Goal: Task Accomplishment & Management: Manage account settings

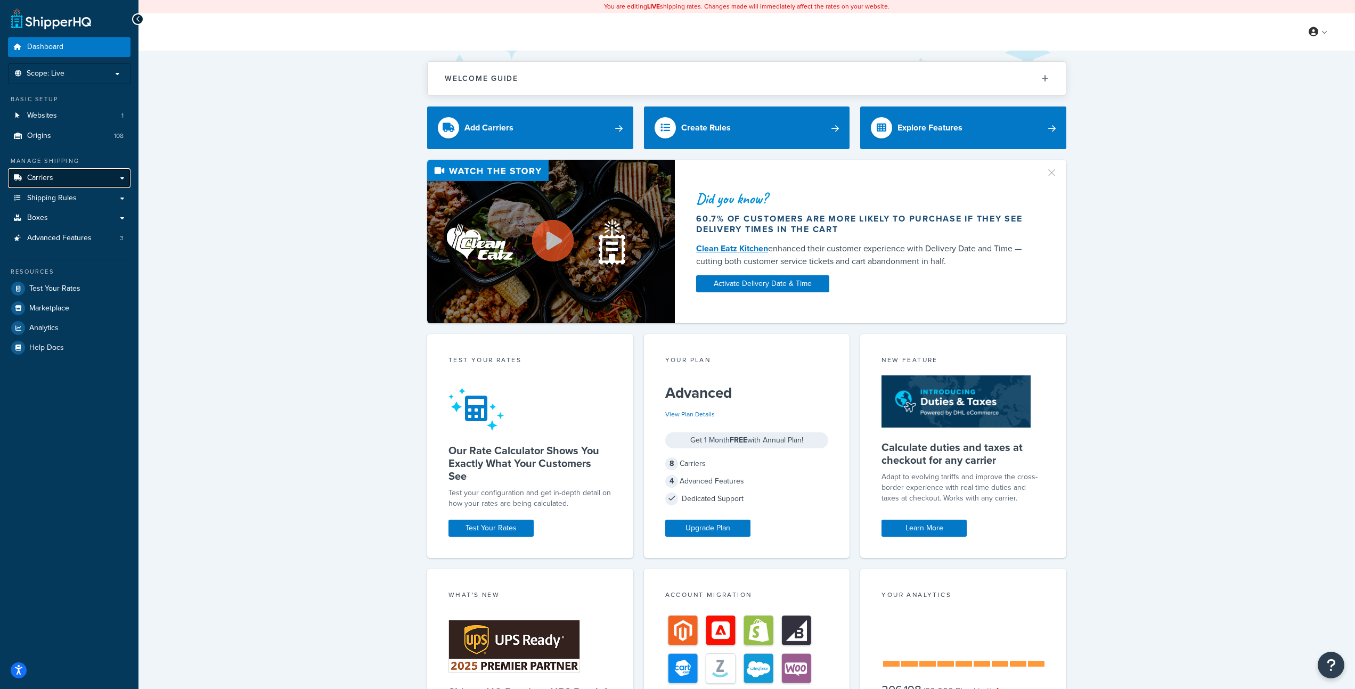
click at [52, 175] on span "Carriers" at bounding box center [40, 178] width 26 height 9
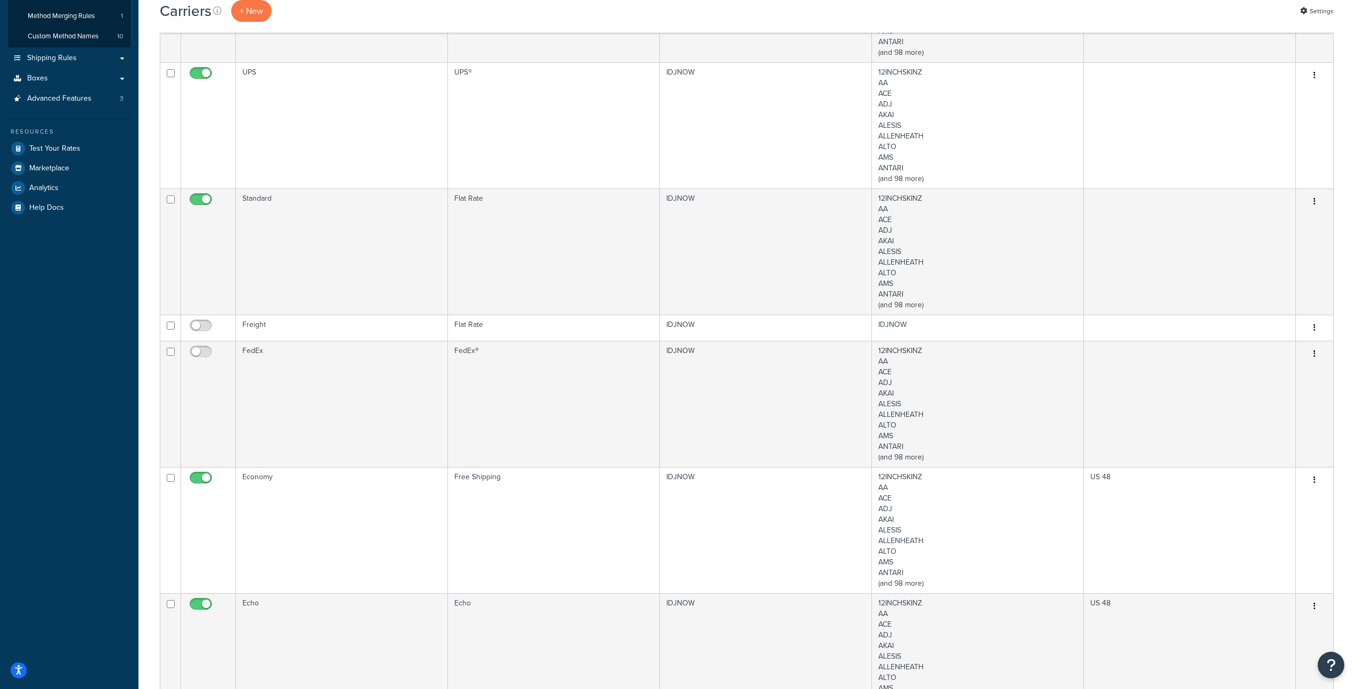
scroll to position [468, 0]
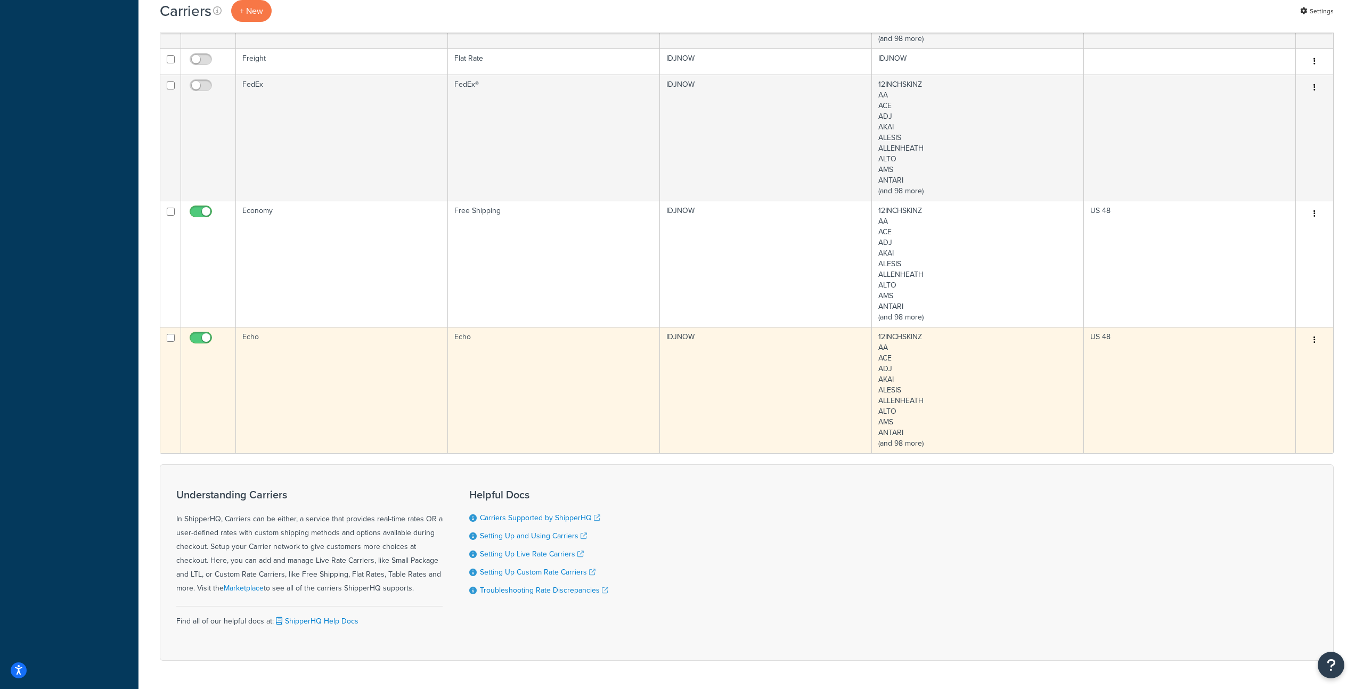
click at [372, 363] on td "Echo" at bounding box center [342, 390] width 212 height 126
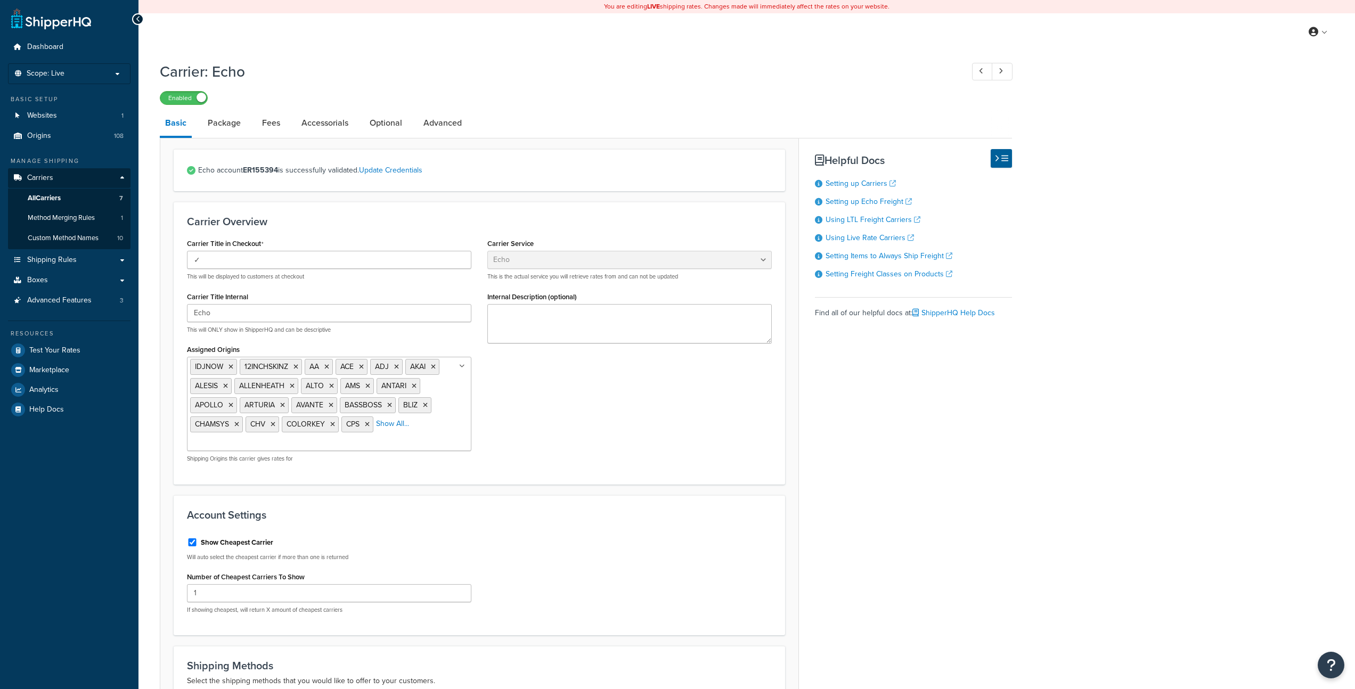
select select "echoFreight"
click at [225, 129] on link "Package" at bounding box center [224, 123] width 44 height 26
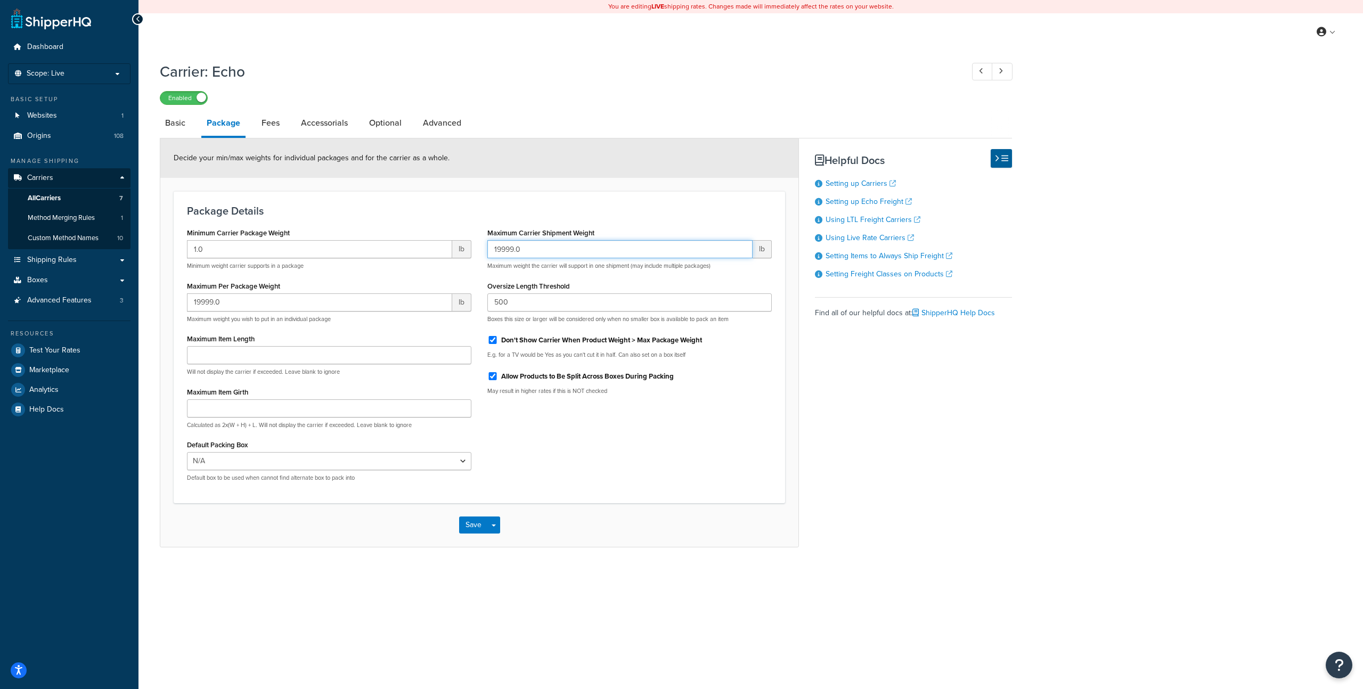
click at [533, 253] on input "19999.0" at bounding box center [619, 249] width 265 height 18
drag, startPoint x: 533, startPoint y: 252, endPoint x: 462, endPoint y: 243, distance: 70.8
click at [462, 243] on div "Minimum Carrier Package Weight 1.0 lb Minimum weight carrier supports in a pack…" at bounding box center [479, 357] width 601 height 265
click at [532, 253] on input "19999.0" at bounding box center [619, 249] width 265 height 18
drag, startPoint x: 438, startPoint y: 253, endPoint x: 432, endPoint y: 249, distance: 7.4
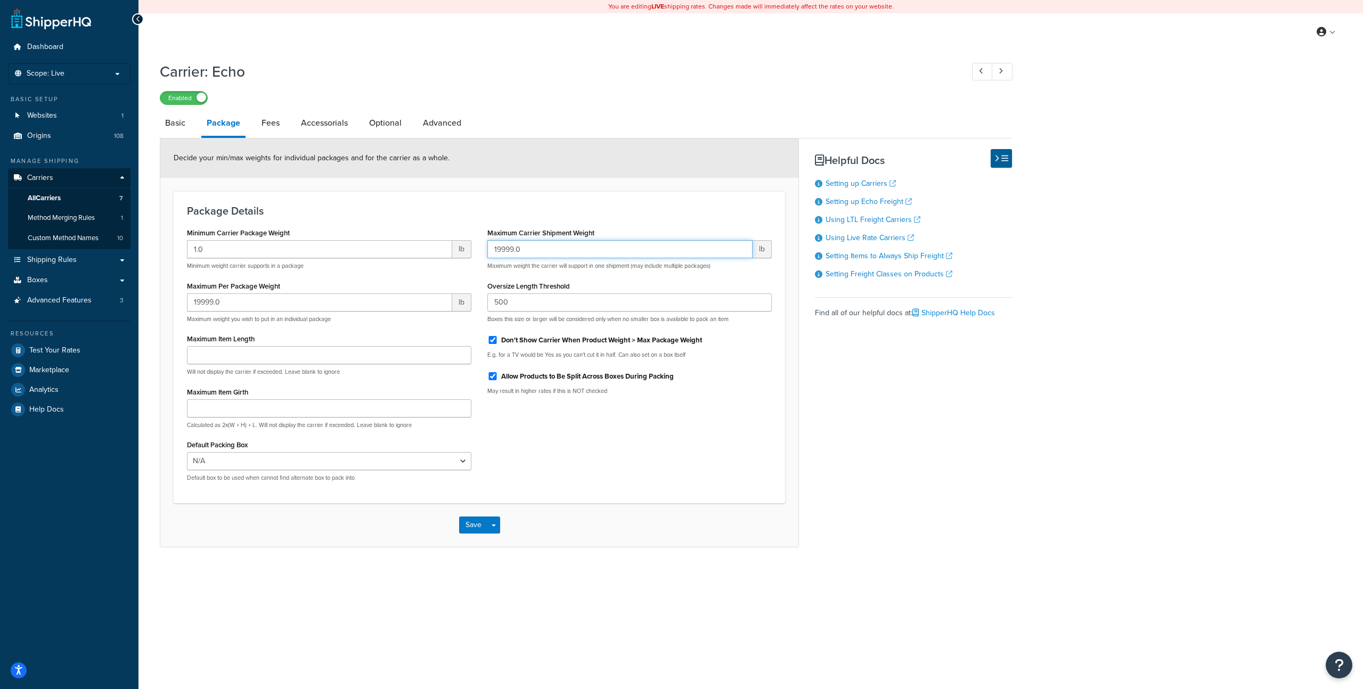
click at [414, 248] on div "Minimum Carrier Package Weight 1.0 lb Minimum weight carrier supports in a pack…" at bounding box center [479, 357] width 601 height 265
click at [497, 253] on input "19999.0" at bounding box center [619, 249] width 265 height 18
type input "49999.0"
click at [274, 122] on link "Fees" at bounding box center [270, 123] width 29 height 26
select select "AFTER"
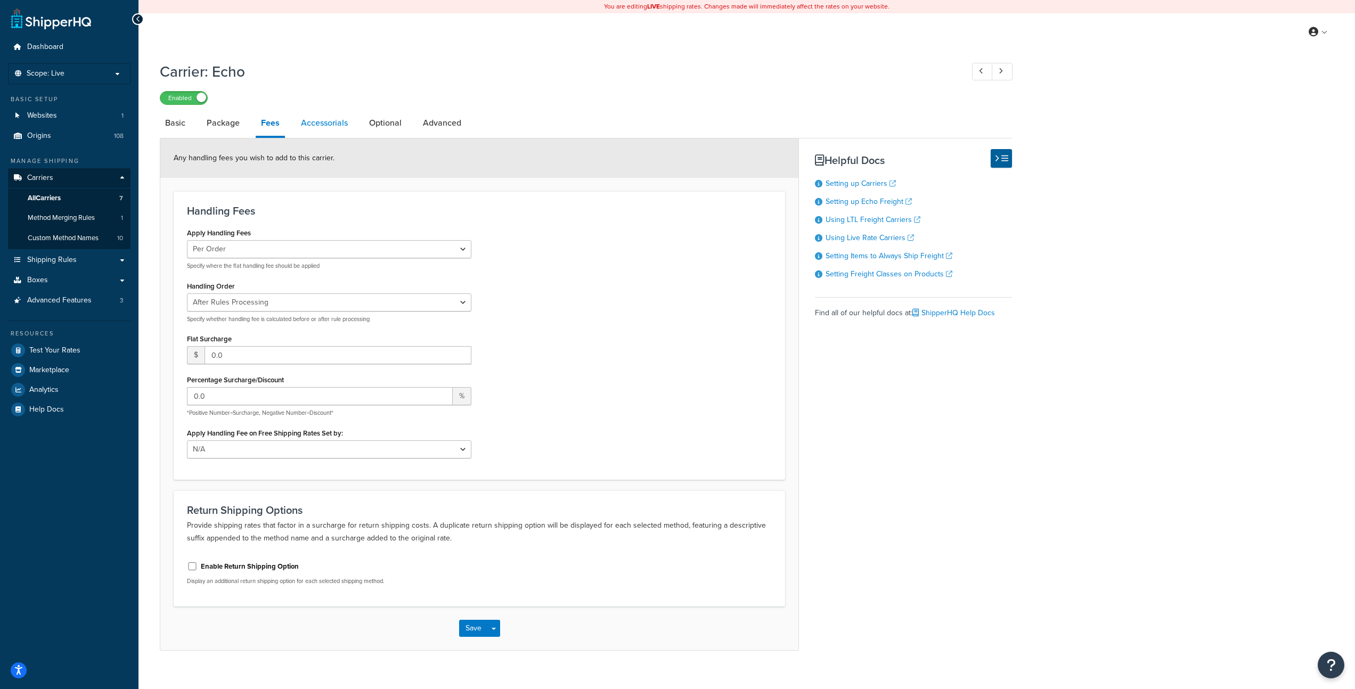
click at [321, 123] on link "Accessorials" at bounding box center [325, 123] width 58 height 26
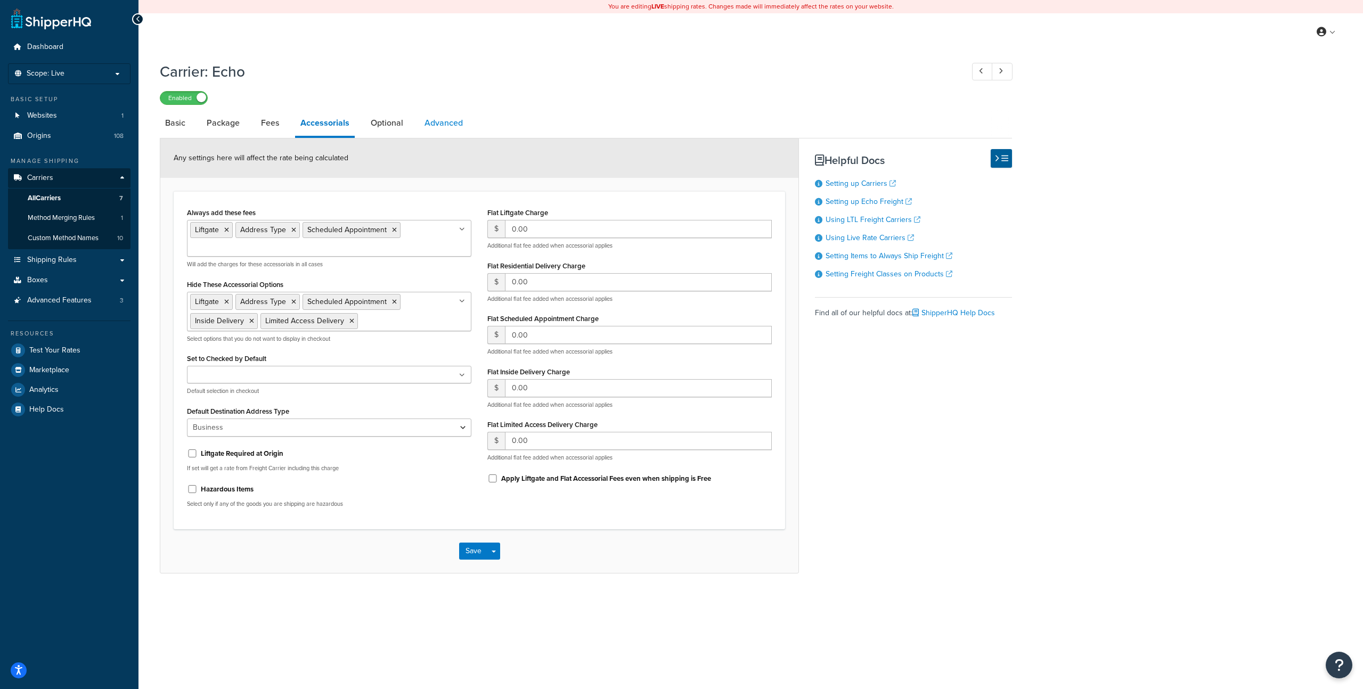
drag, startPoint x: 389, startPoint y: 126, endPoint x: 419, endPoint y: 133, distance: 30.6
click at [389, 126] on link "Optional" at bounding box center [386, 123] width 43 height 26
select select "100"
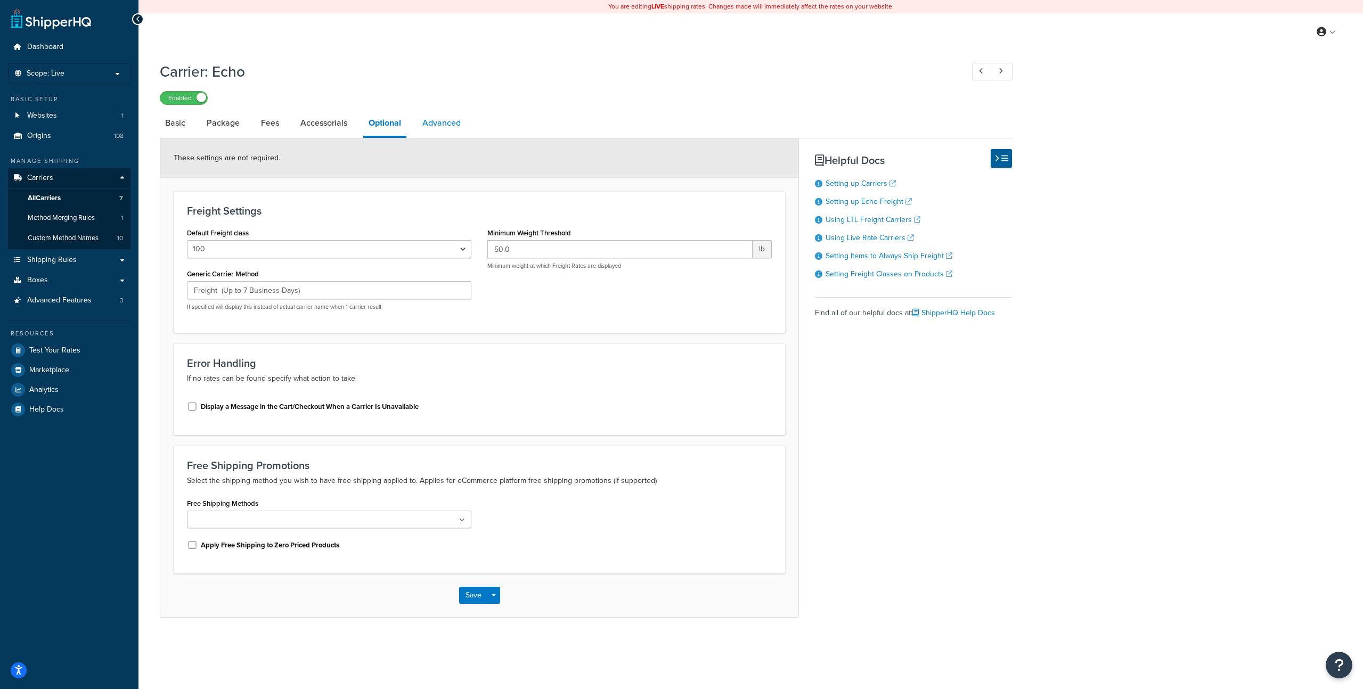
click at [433, 128] on link "Advanced" at bounding box center [441, 123] width 49 height 26
select select "false"
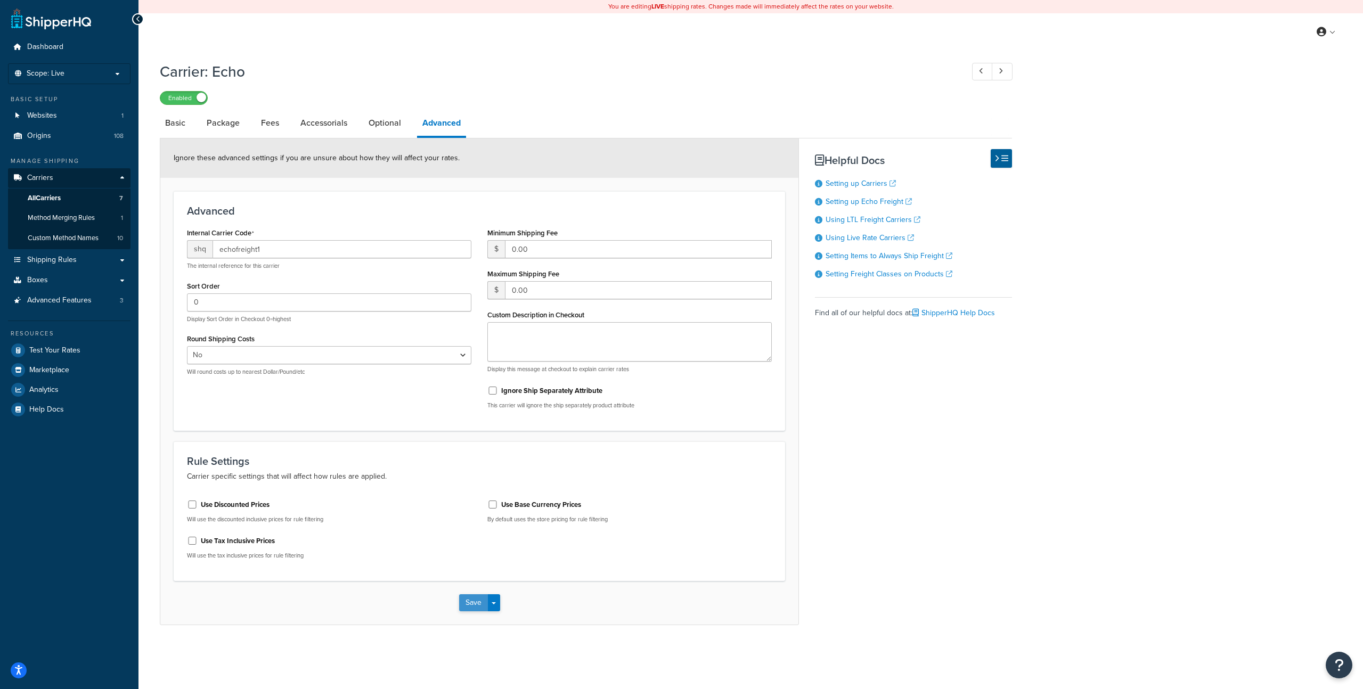
click at [477, 601] on button "Save" at bounding box center [473, 603] width 29 height 17
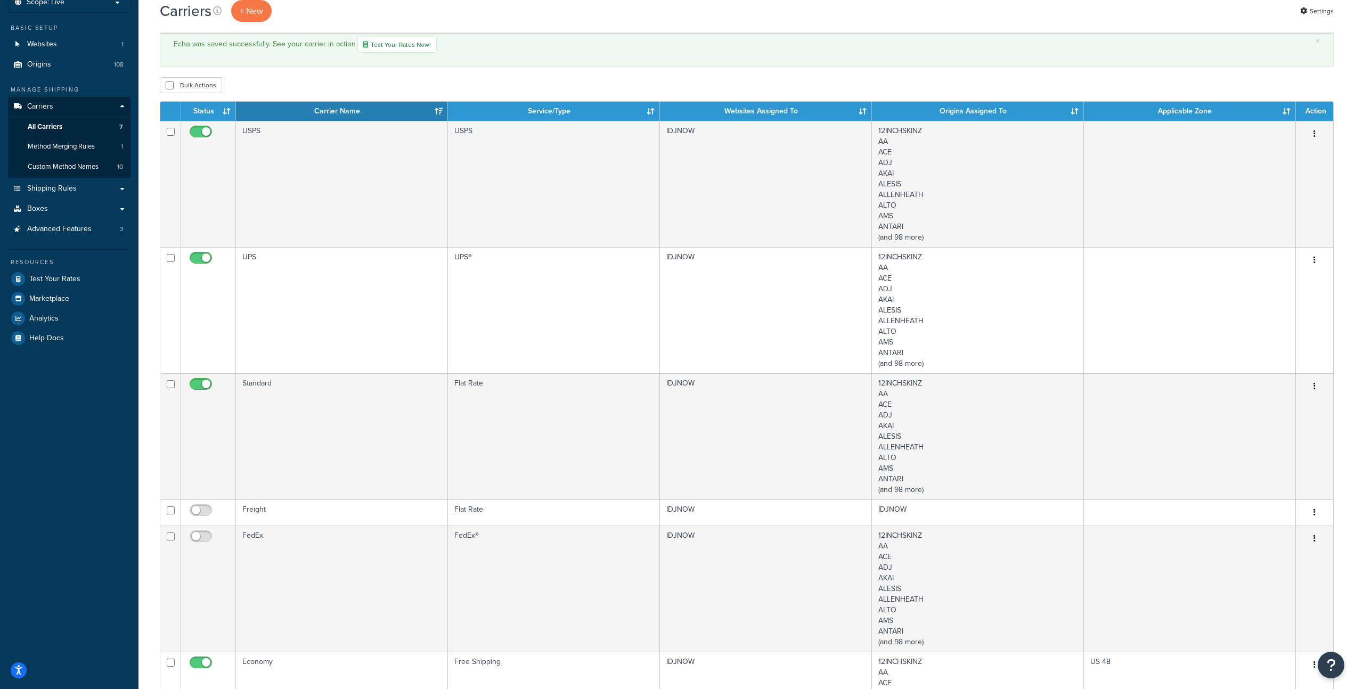
scroll to position [353, 0]
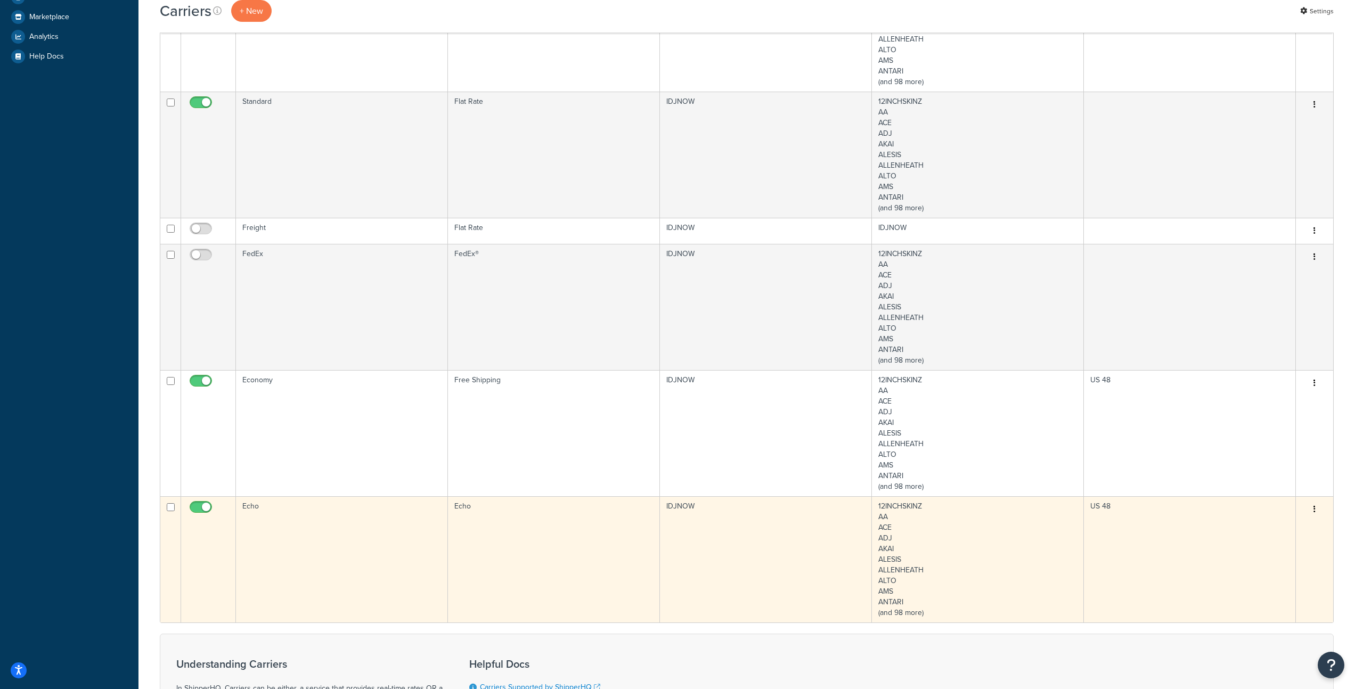
click at [341, 548] on td "Echo" at bounding box center [342, 560] width 212 height 126
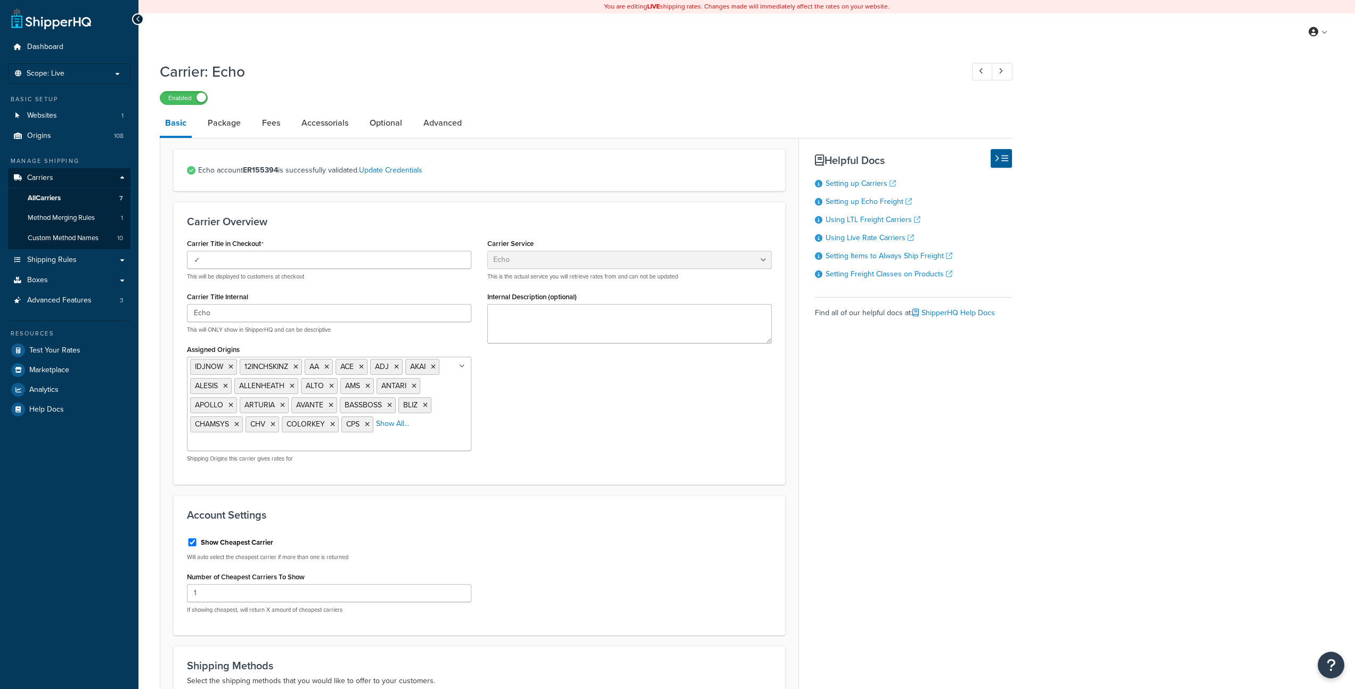
select select "echoFreight"
click at [228, 126] on link "Package" at bounding box center [224, 123] width 44 height 26
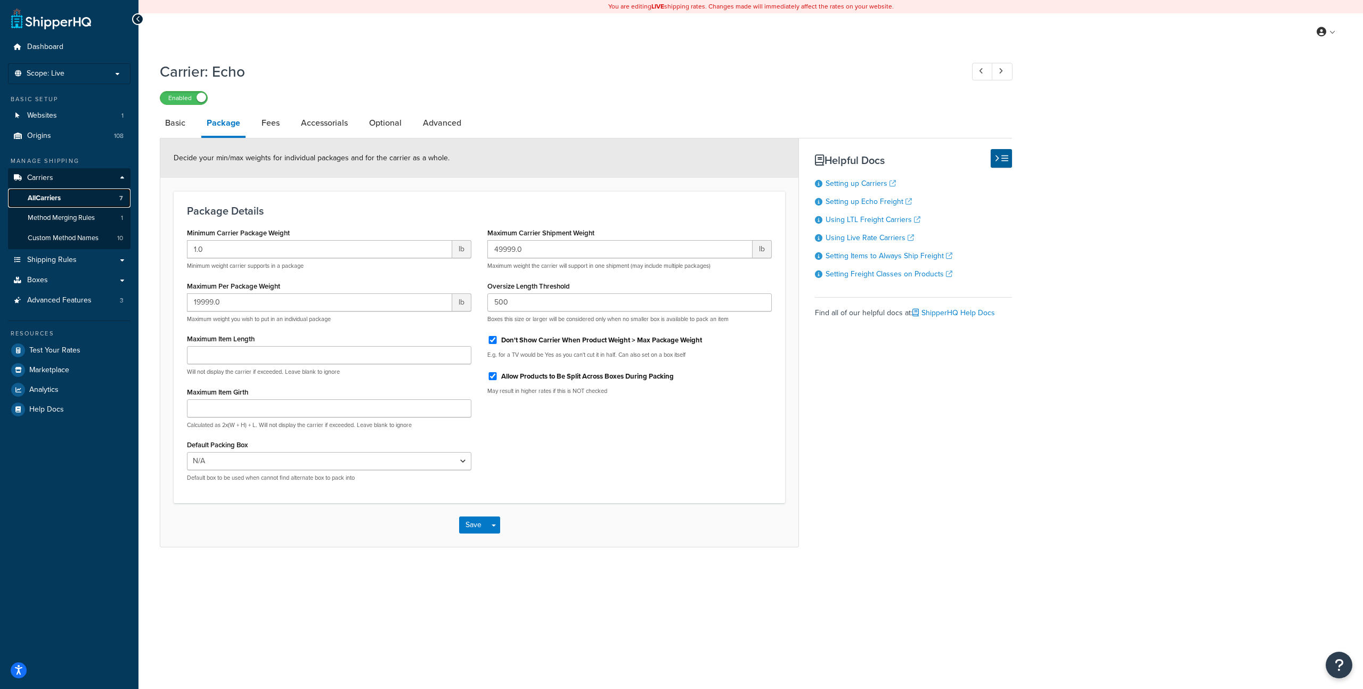
click at [41, 197] on span "All Carriers" at bounding box center [44, 198] width 33 height 9
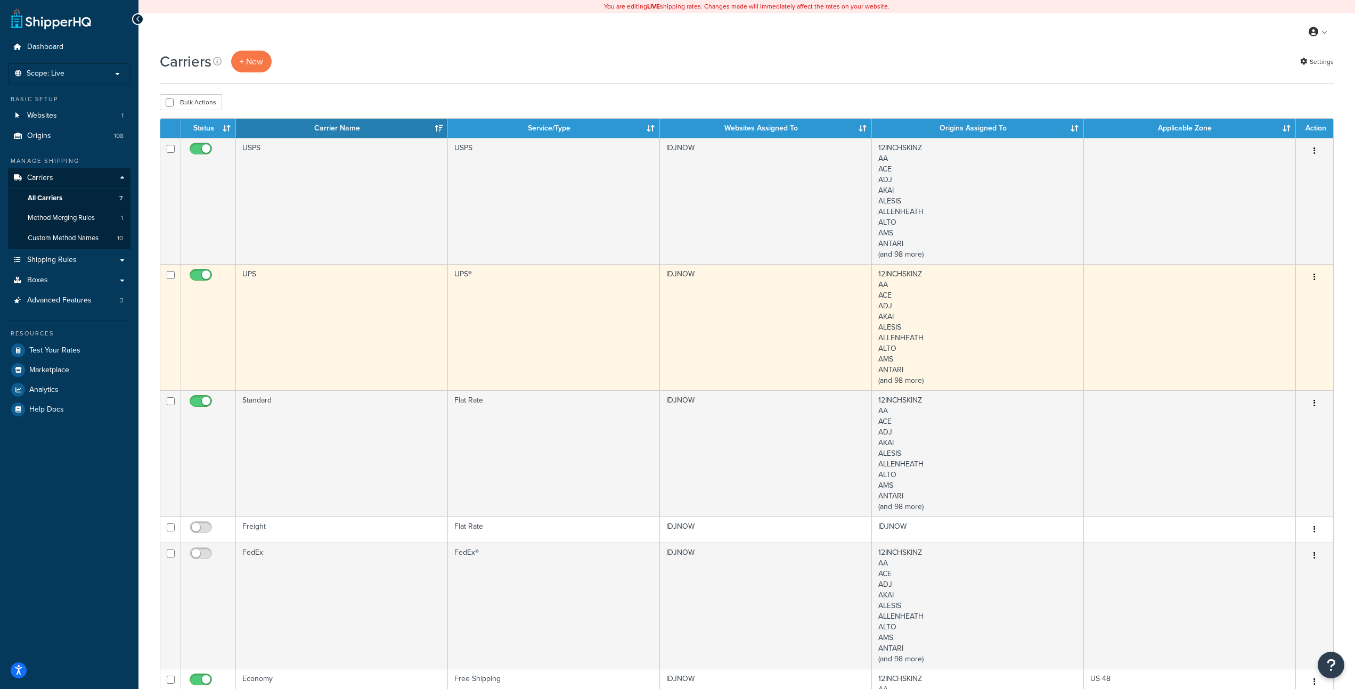
click at [319, 285] on td "UPS" at bounding box center [342, 327] width 212 height 126
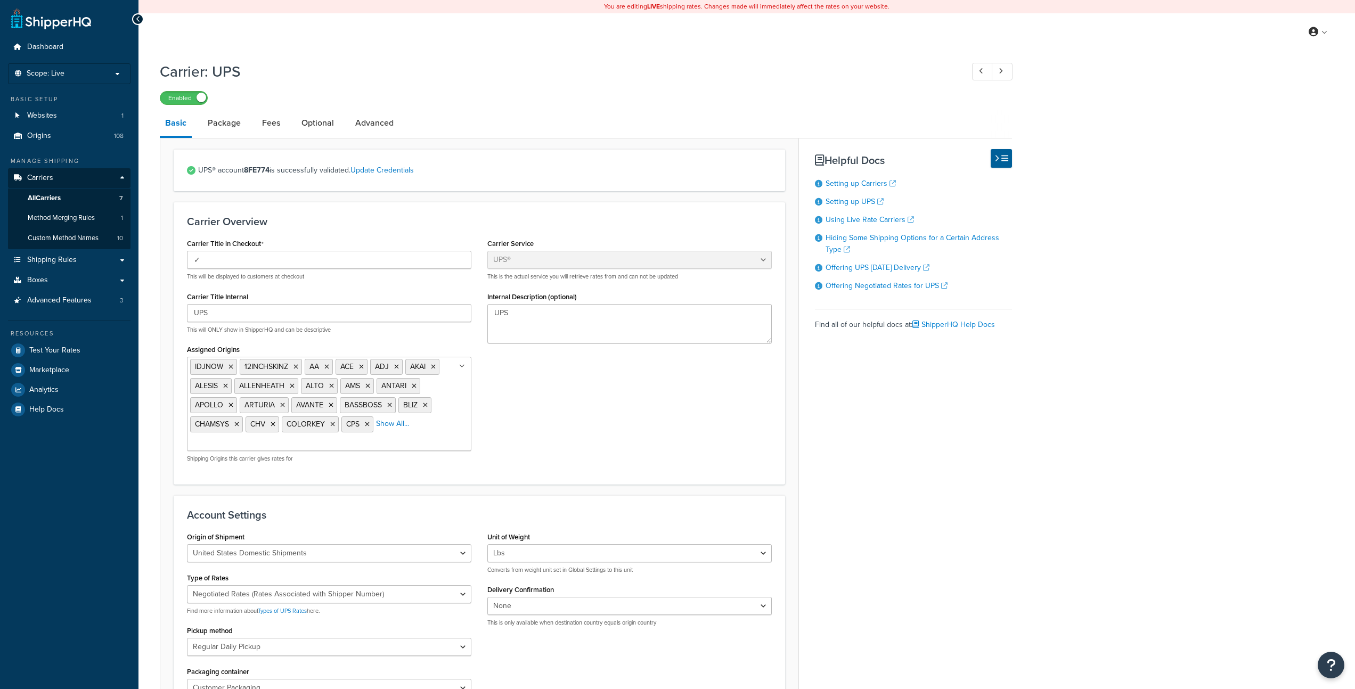
select select "ups"
click at [225, 124] on link "Package" at bounding box center [224, 123] width 44 height 26
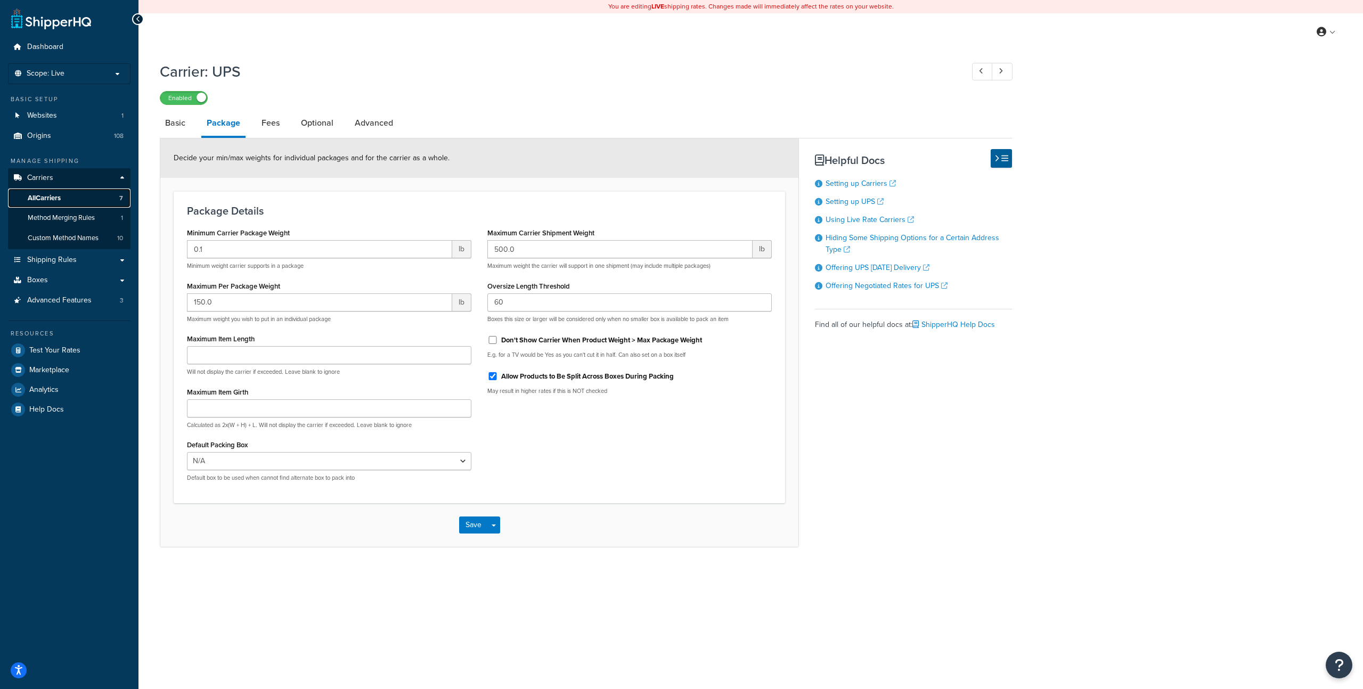
click at [53, 198] on span "All Carriers" at bounding box center [44, 198] width 33 height 9
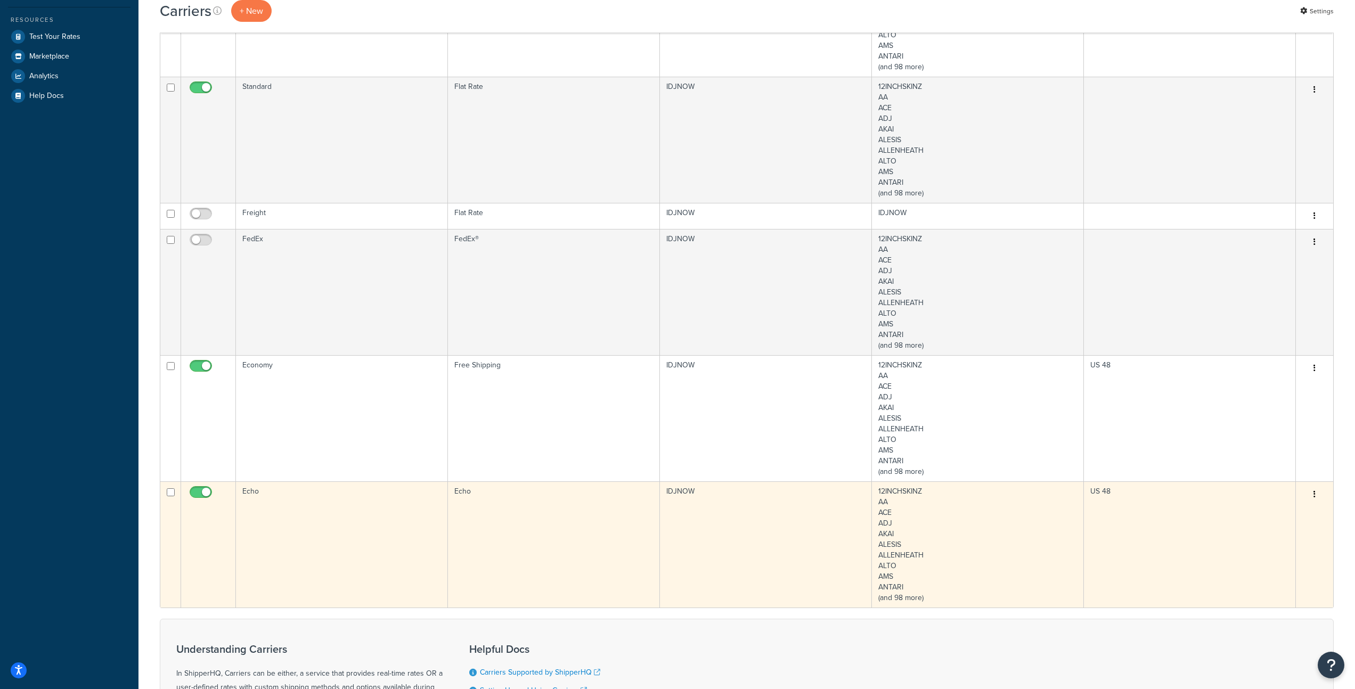
scroll to position [145, 0]
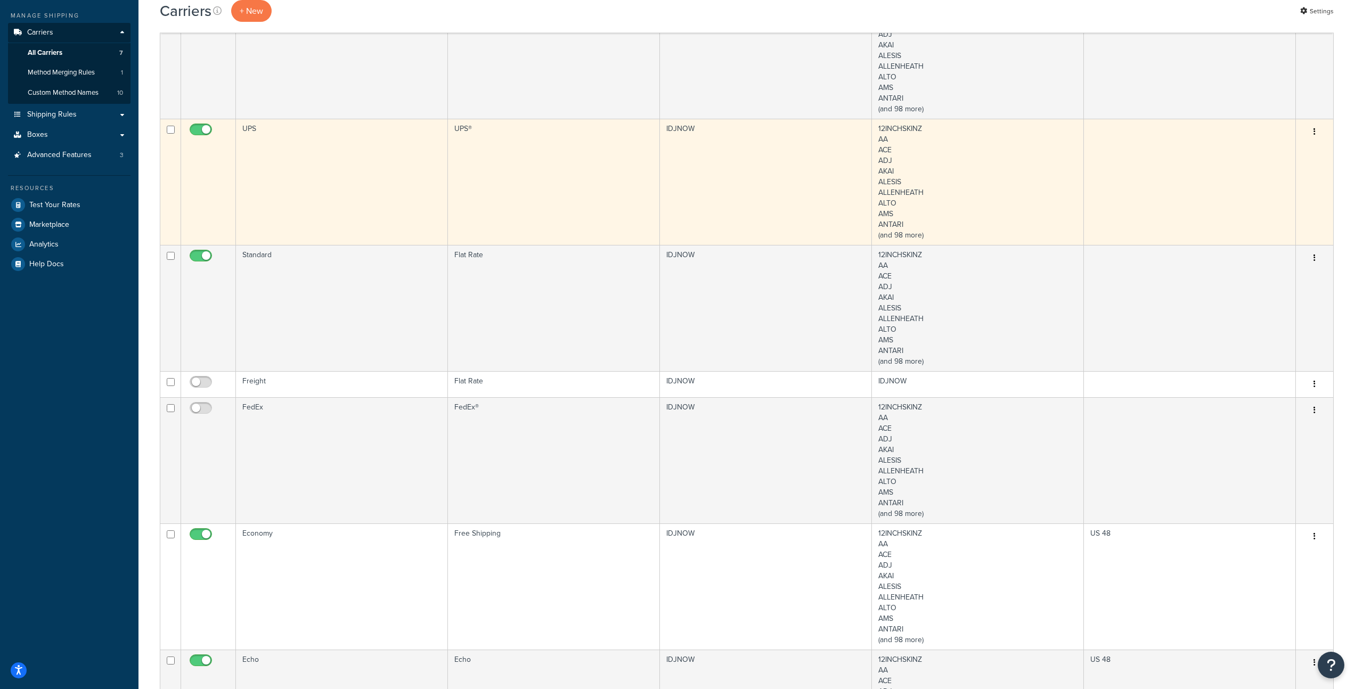
click at [320, 163] on td "UPS" at bounding box center [342, 182] width 212 height 126
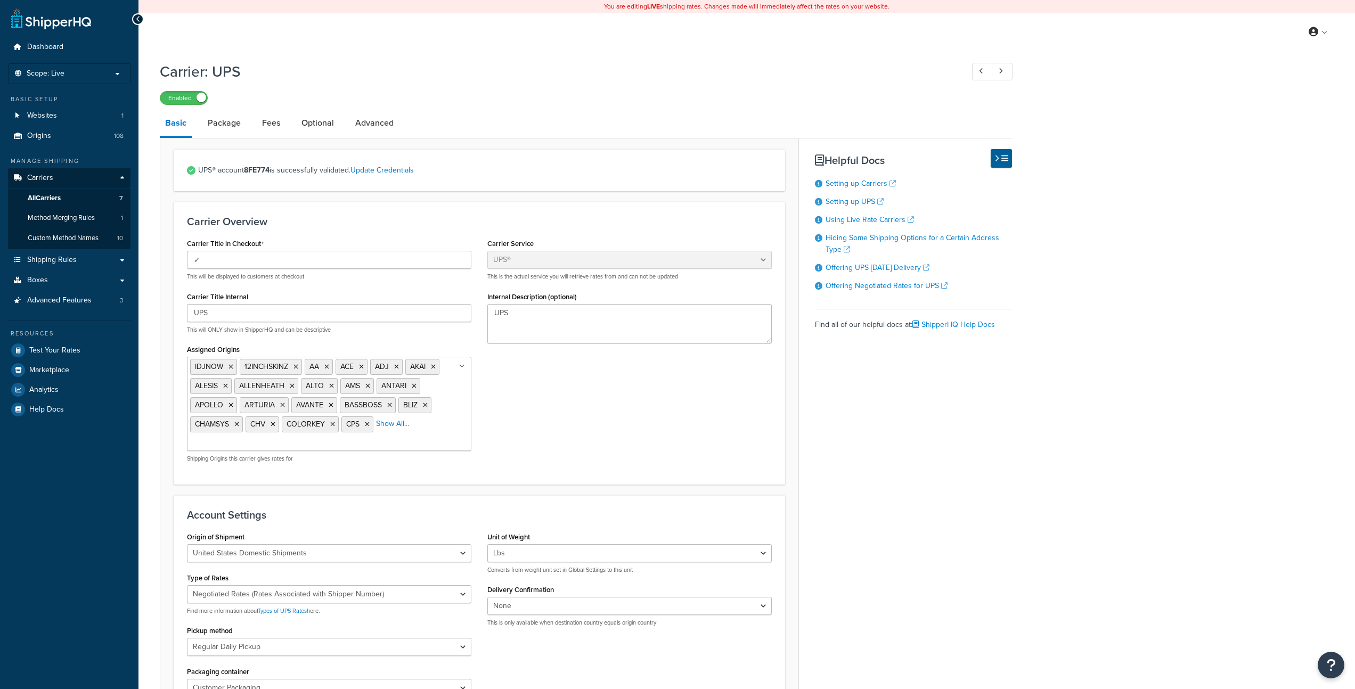
select select "ups"
click at [229, 118] on link "Package" at bounding box center [224, 123] width 44 height 26
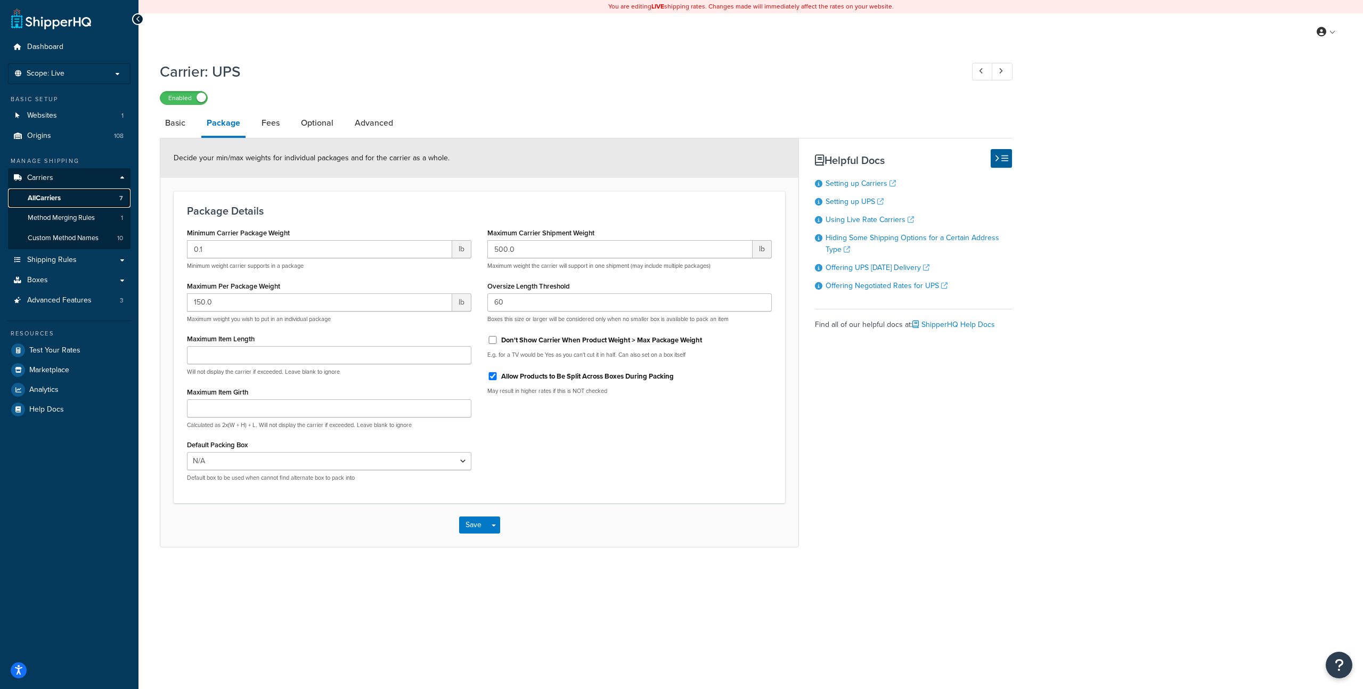
click at [51, 196] on span "All Carriers" at bounding box center [44, 198] width 33 height 9
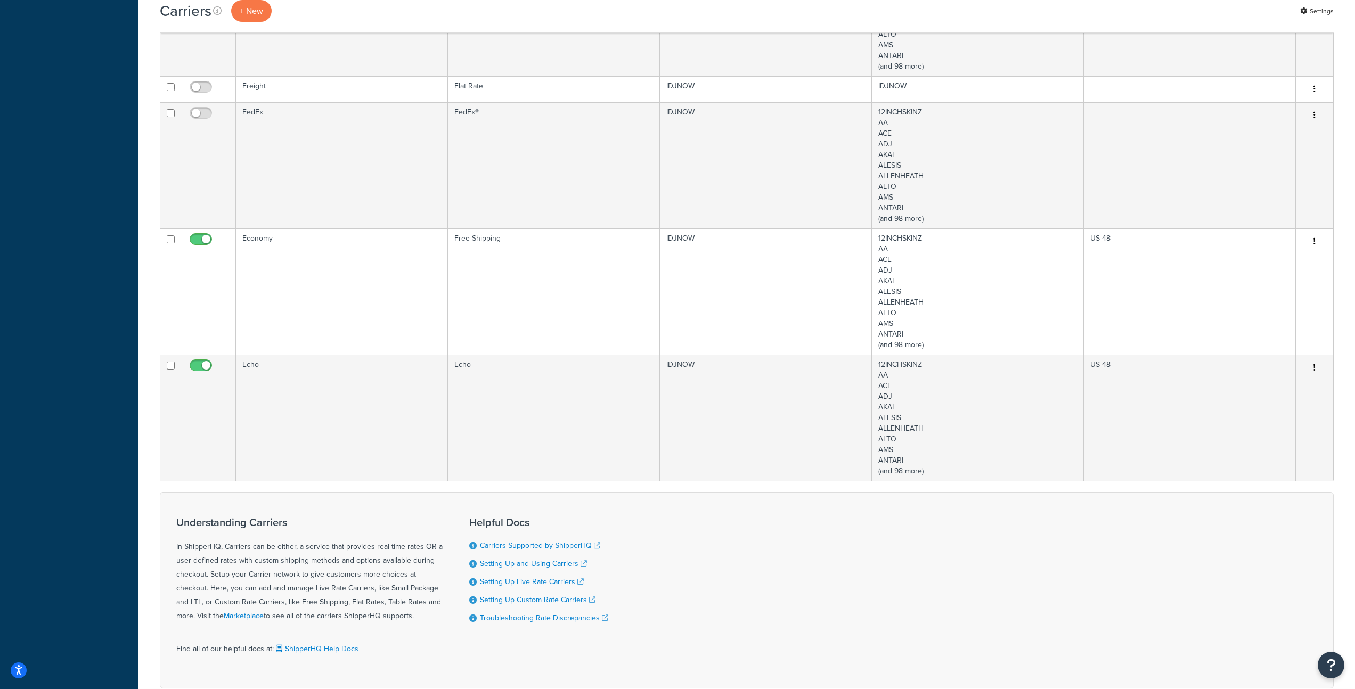
scroll to position [505, 0]
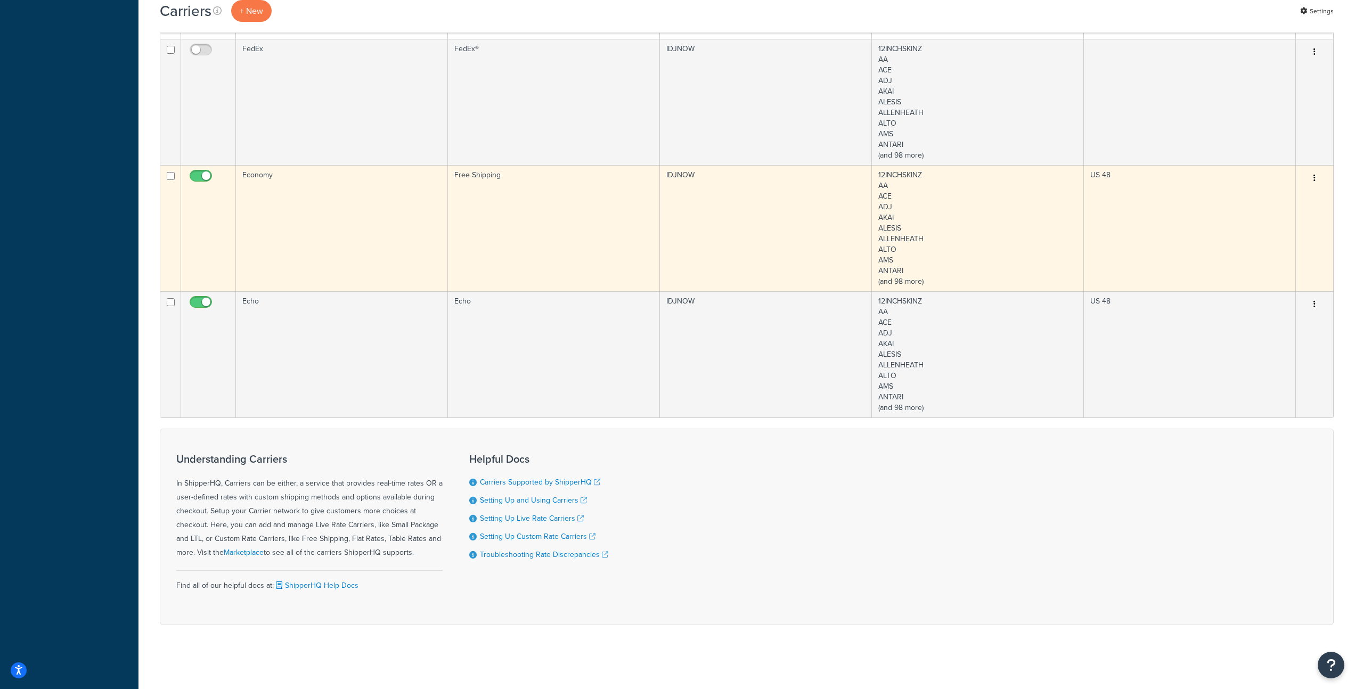
click at [294, 233] on td "Economy" at bounding box center [342, 228] width 212 height 126
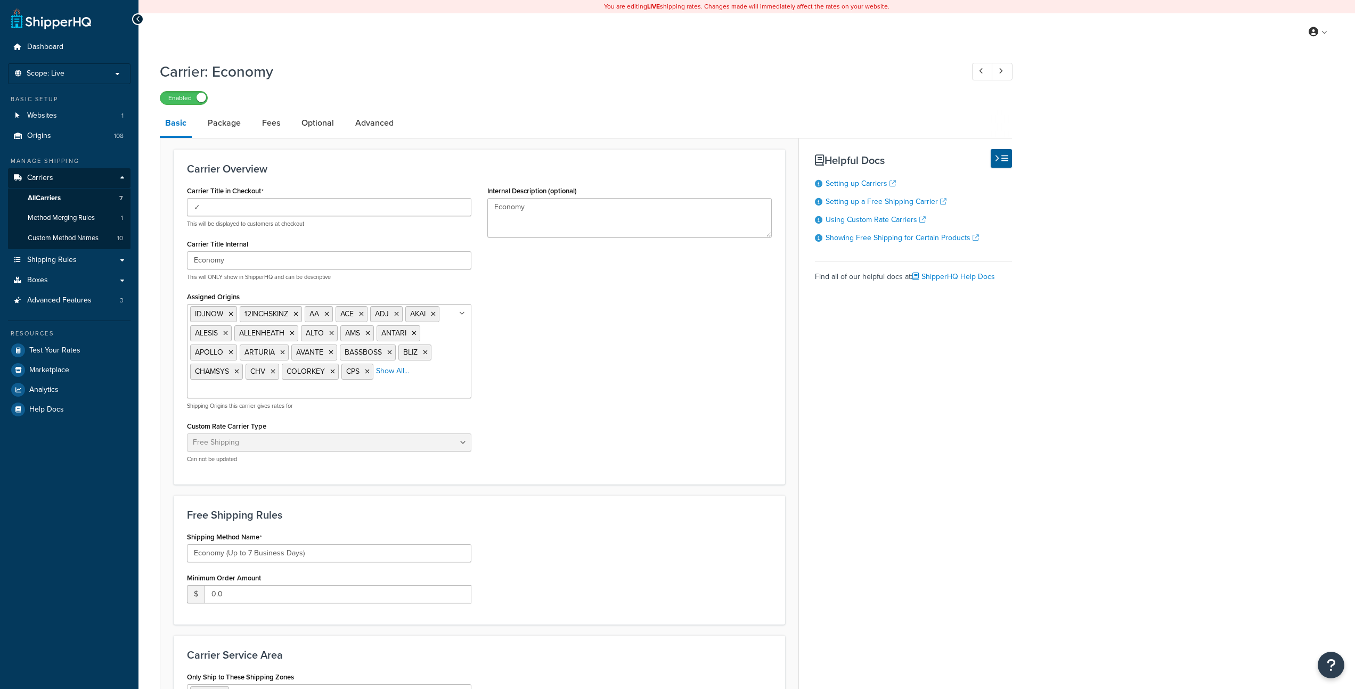
select select "free"
click at [220, 129] on link "Package" at bounding box center [224, 123] width 44 height 26
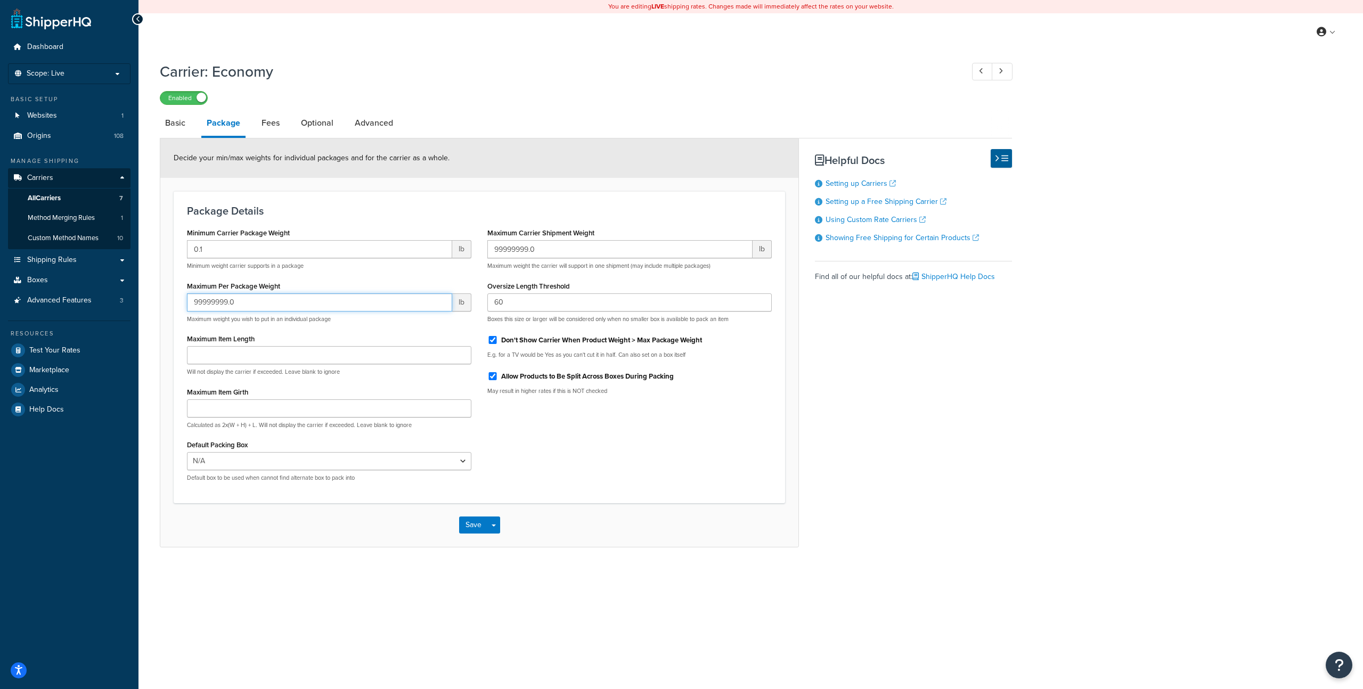
drag, startPoint x: 283, startPoint y: 305, endPoint x: 183, endPoint y: 297, distance: 100.4
click at [183, 297] on div "Minimum Carrier Package Weight 0.1 lb Minimum weight carrier supports in a pack…" at bounding box center [329, 357] width 300 height 265
click at [491, 340] on input "Don't Show Carrier When Product Weight > Max Package Weight" at bounding box center [492, 340] width 11 height 8
checkbox input "false"
click at [477, 522] on button "Save" at bounding box center [473, 525] width 29 height 17
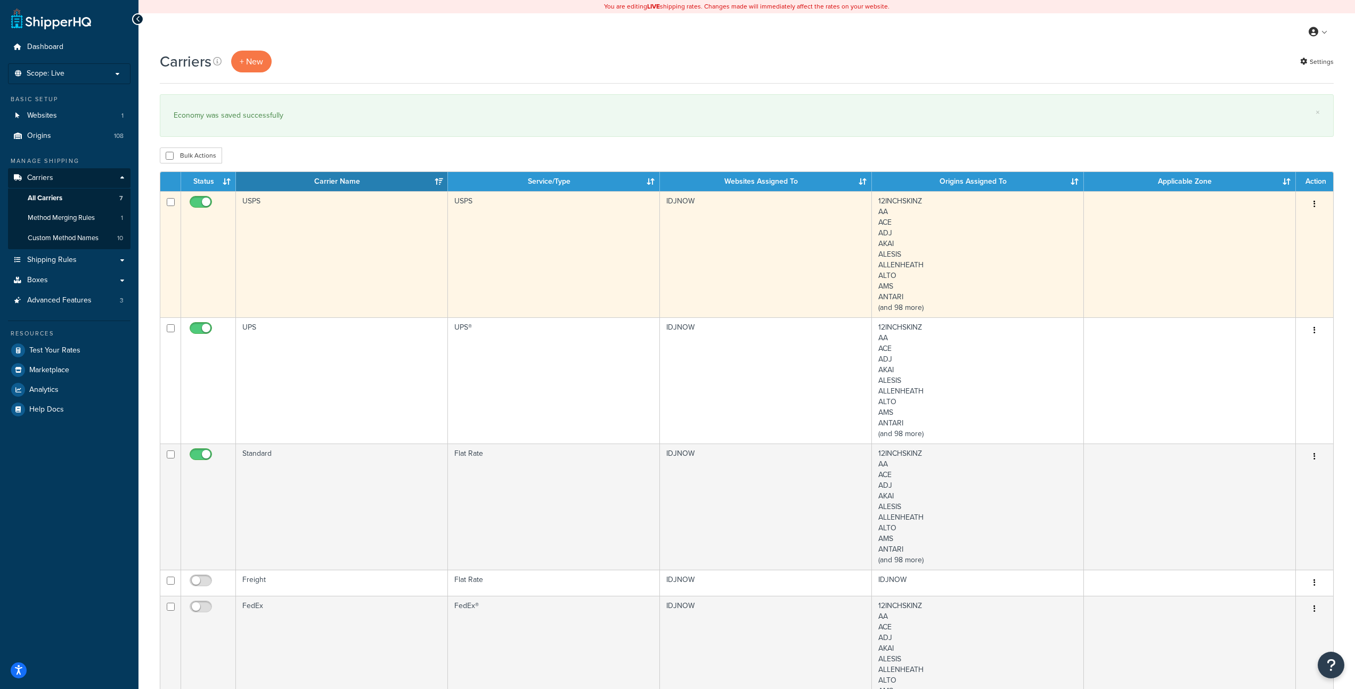
click at [346, 248] on td "USPS" at bounding box center [342, 254] width 212 height 126
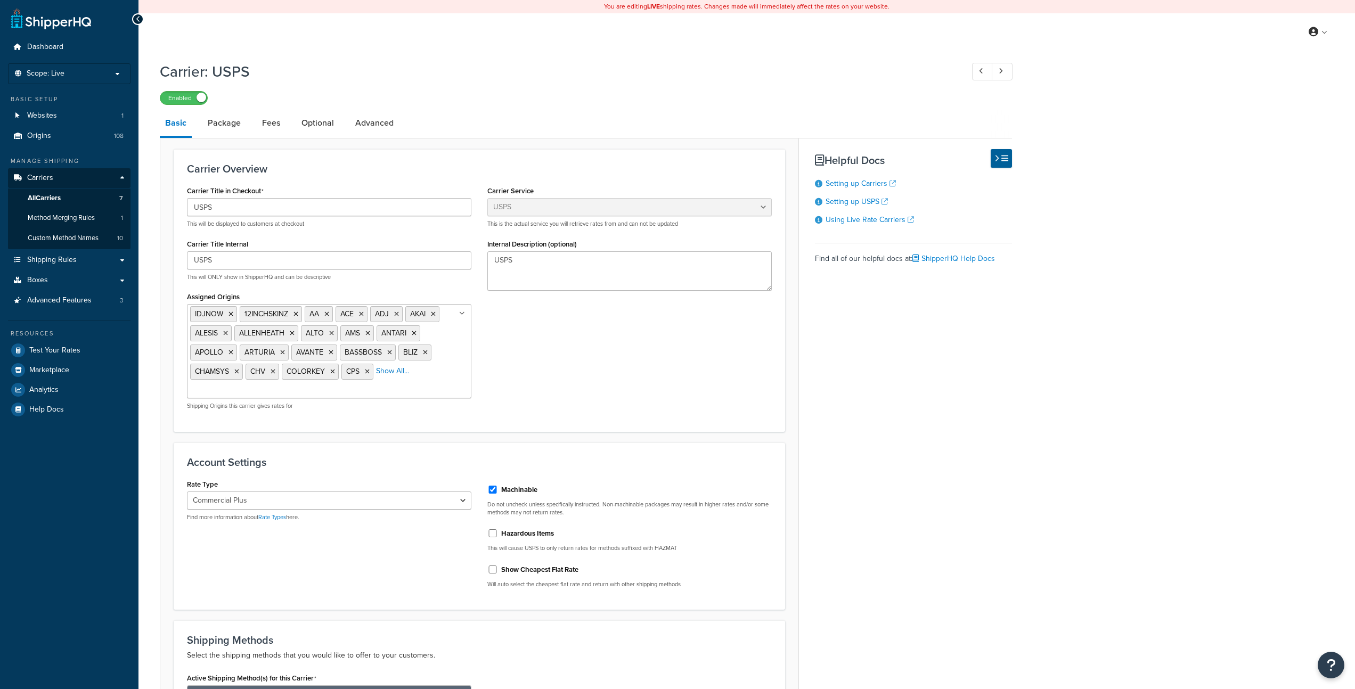
select select "usps"
select select "PLUS"
click at [216, 123] on link "Package" at bounding box center [224, 123] width 44 height 26
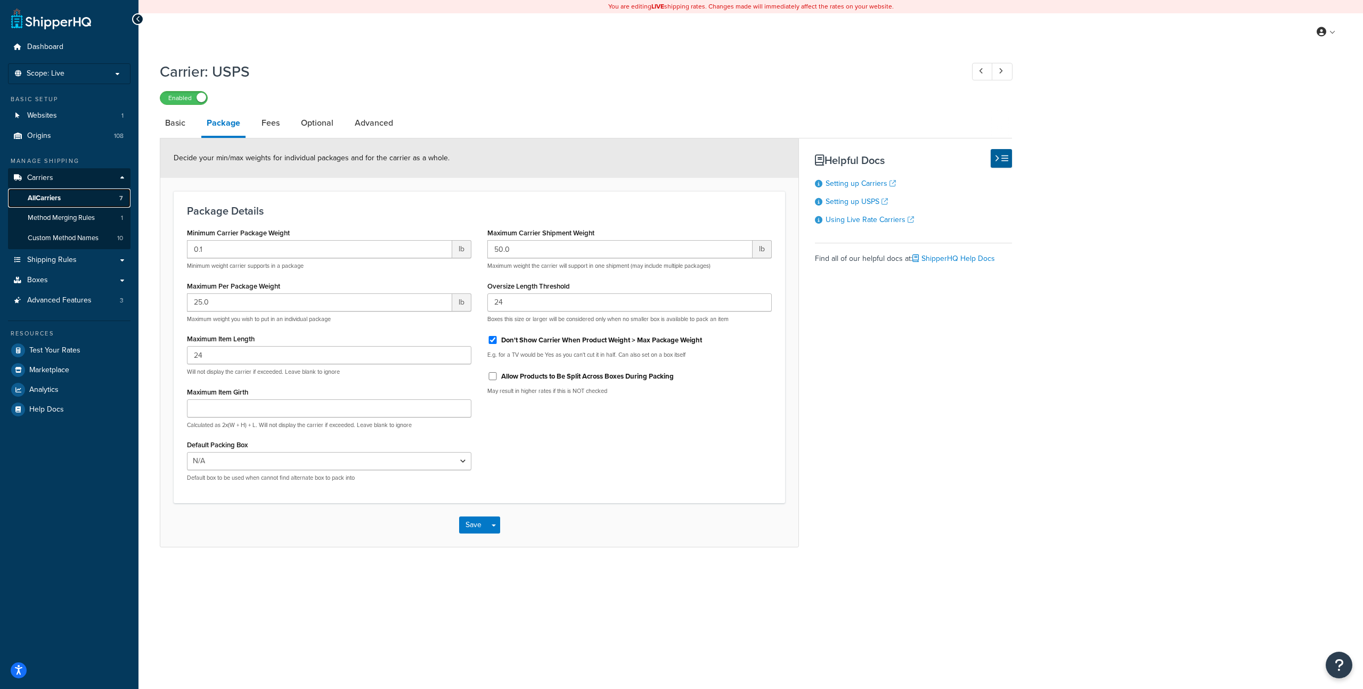
click at [59, 197] on span "All Carriers" at bounding box center [44, 198] width 33 height 9
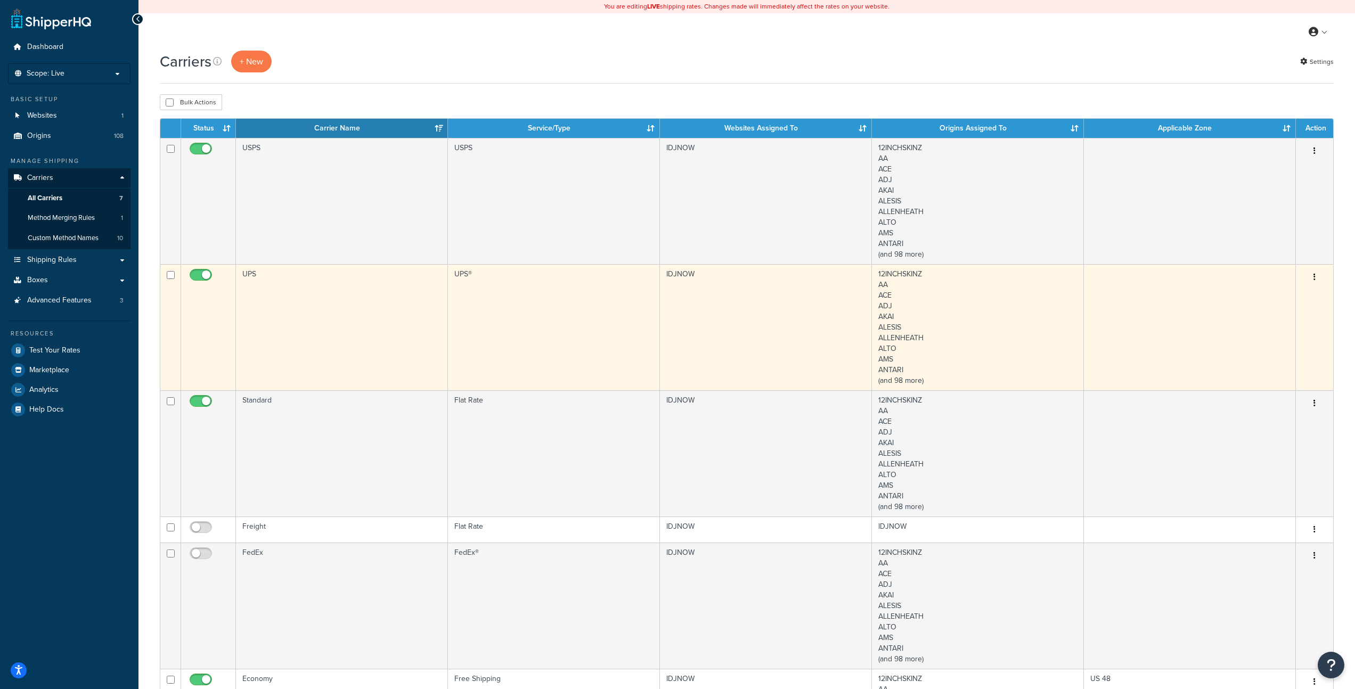
click at [347, 314] on td "UPS" at bounding box center [342, 327] width 212 height 126
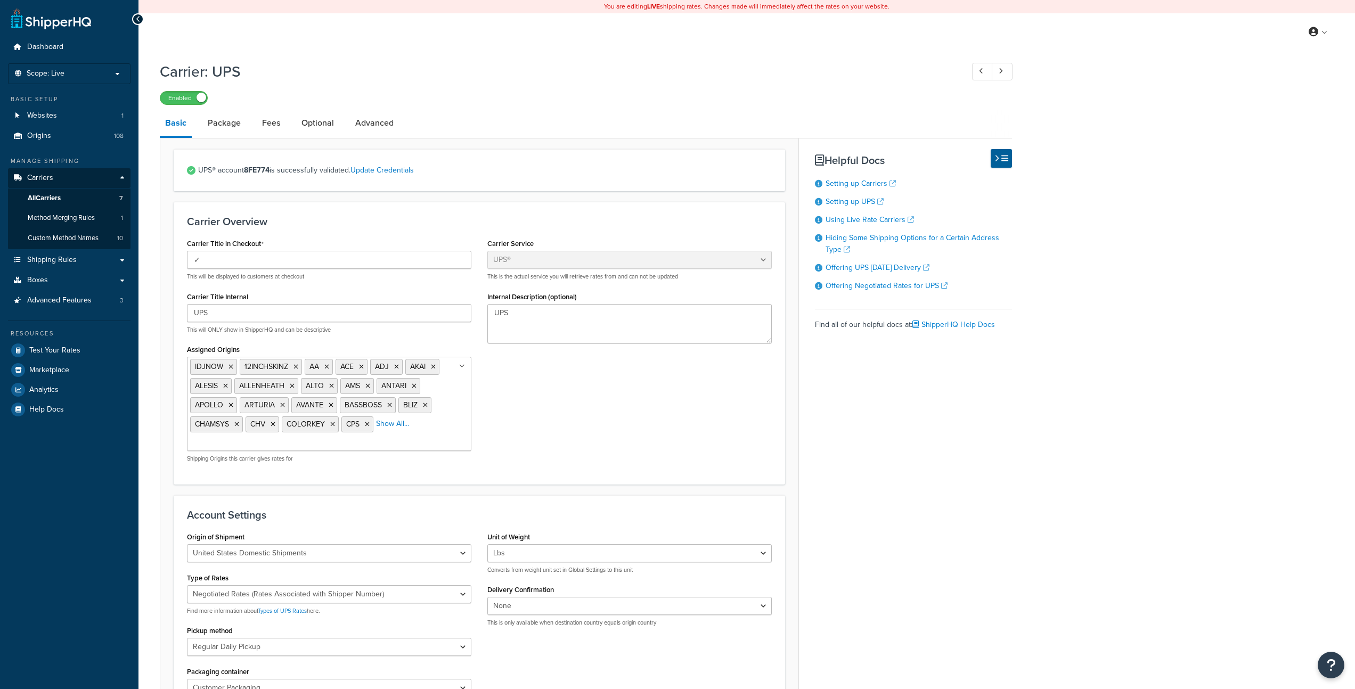
select select "ups"
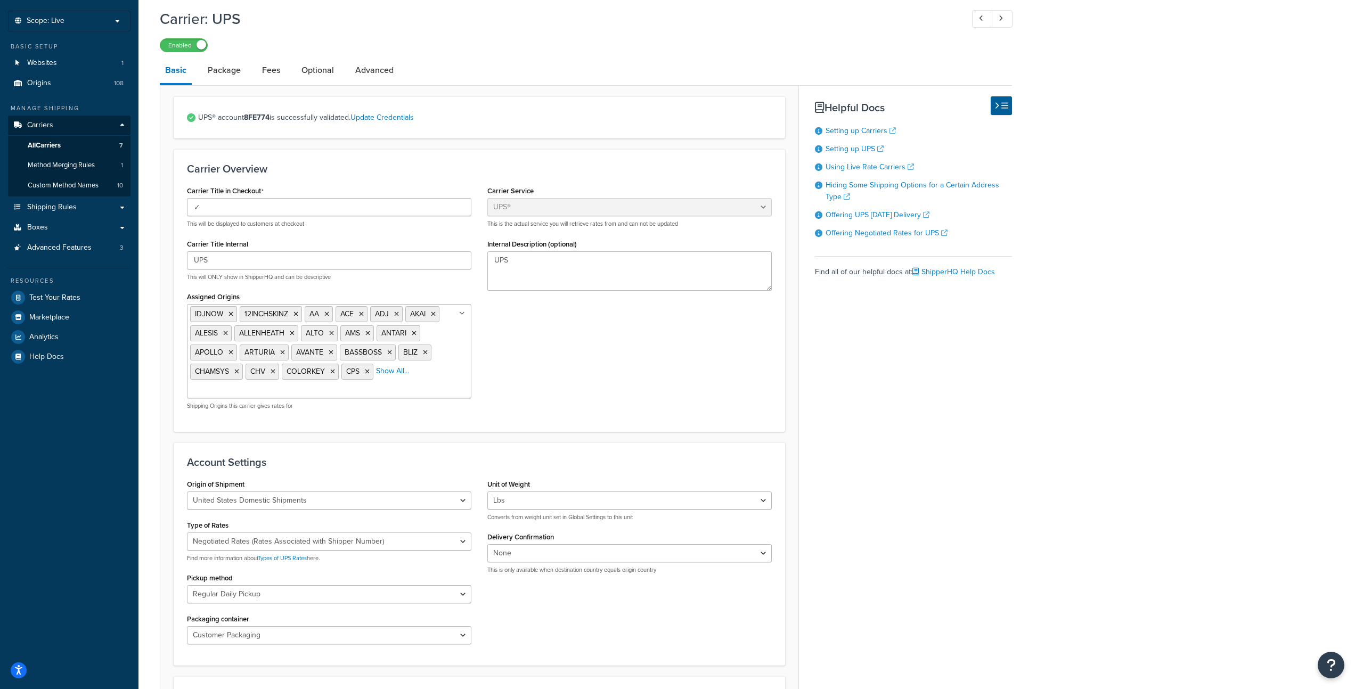
scroll to position [81, 0]
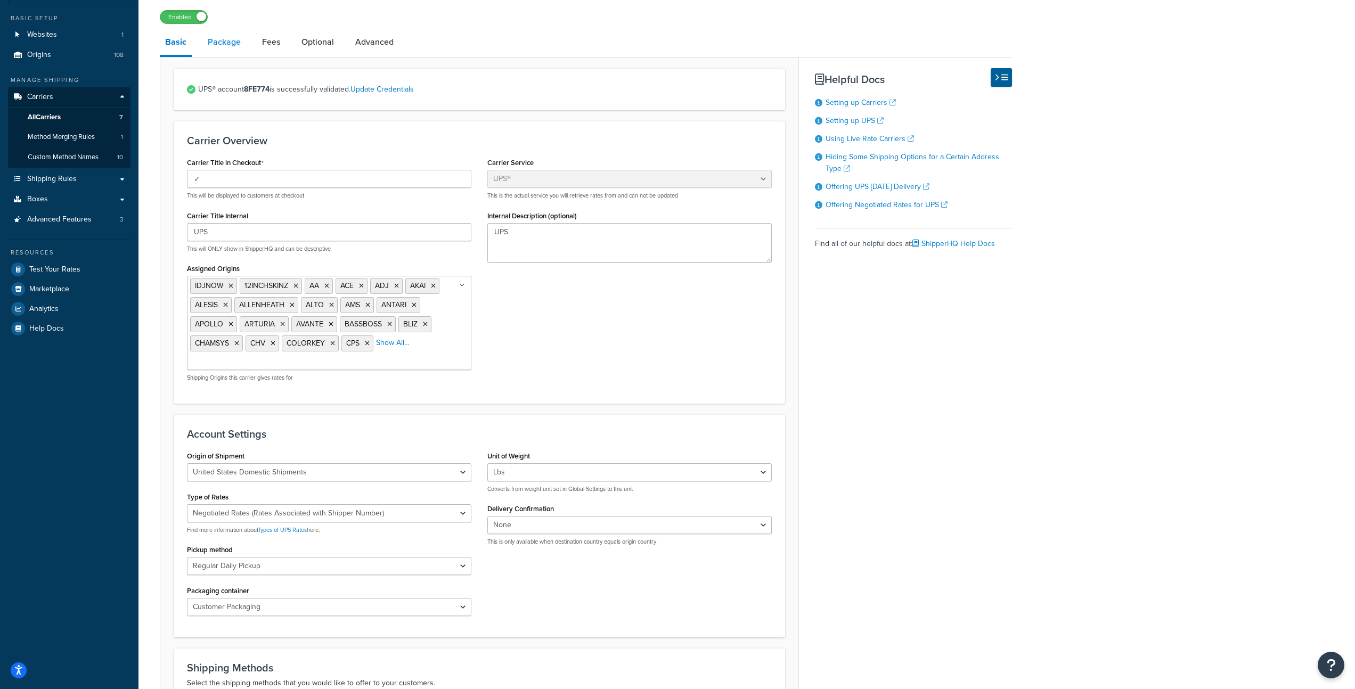
click at [225, 43] on link "Package" at bounding box center [224, 42] width 44 height 26
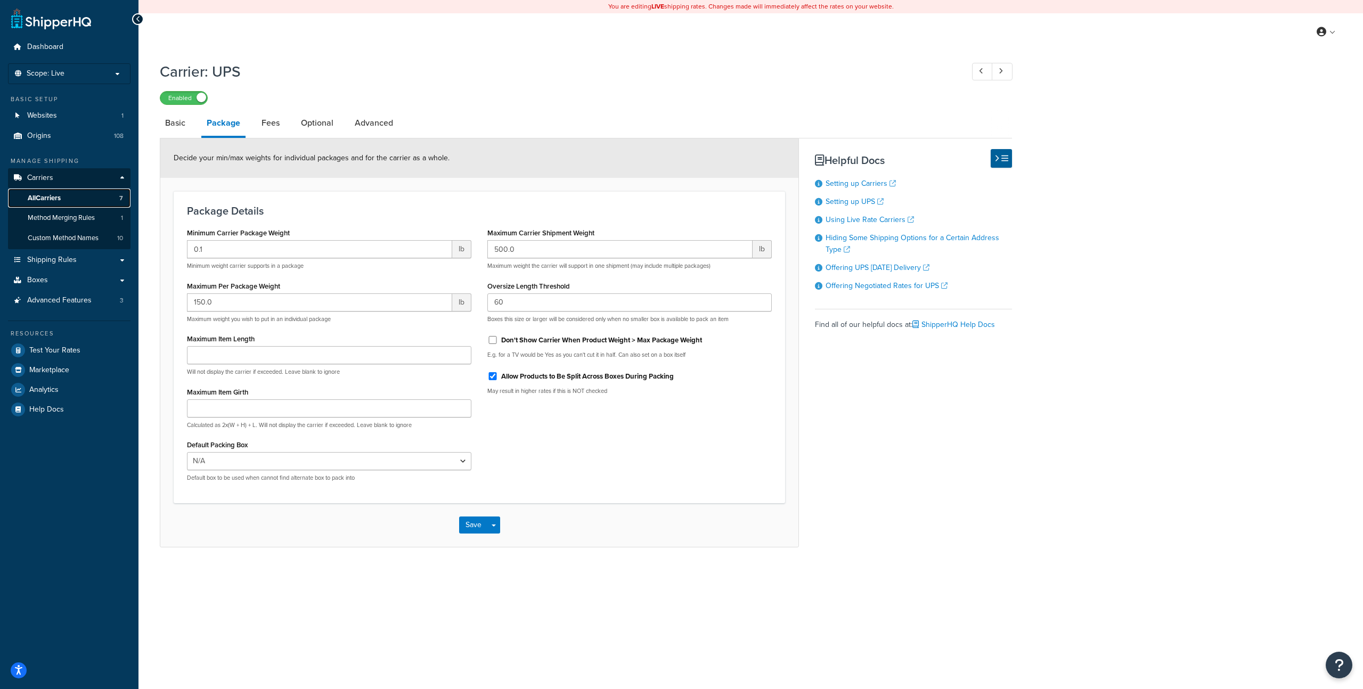
click at [48, 197] on span "All Carriers" at bounding box center [44, 198] width 33 height 9
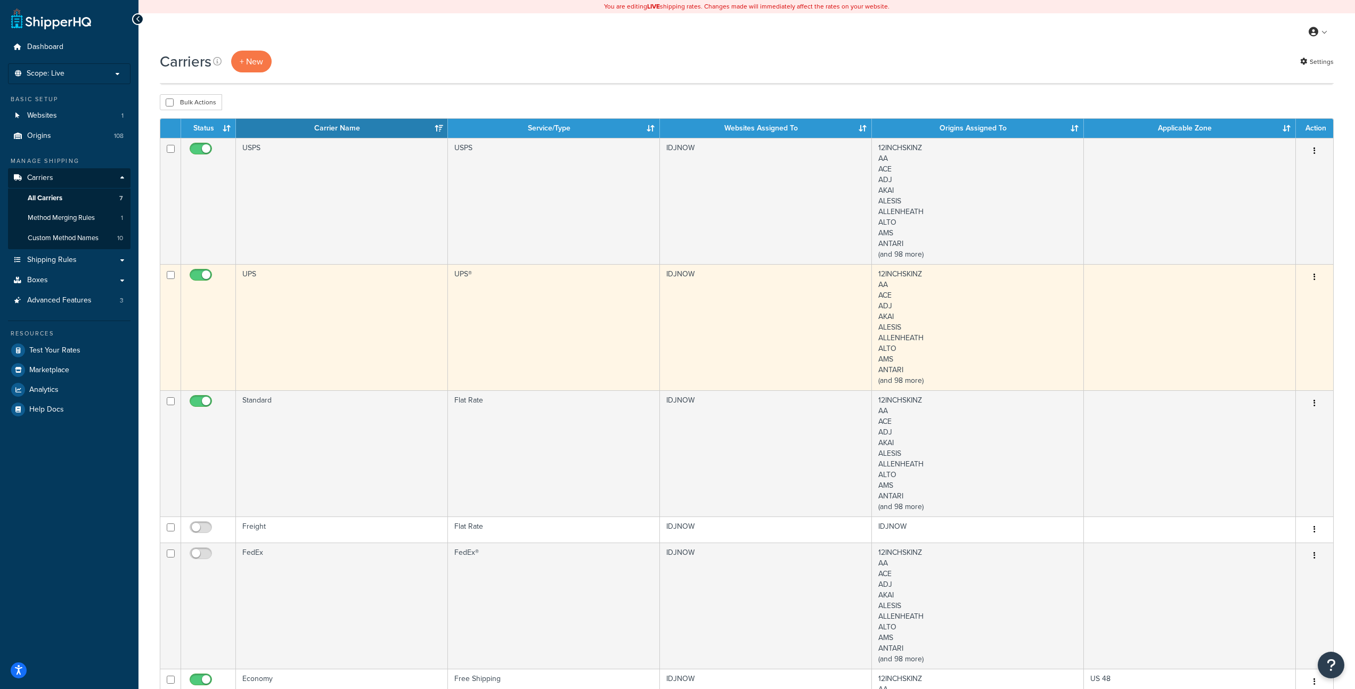
scroll to position [200, 0]
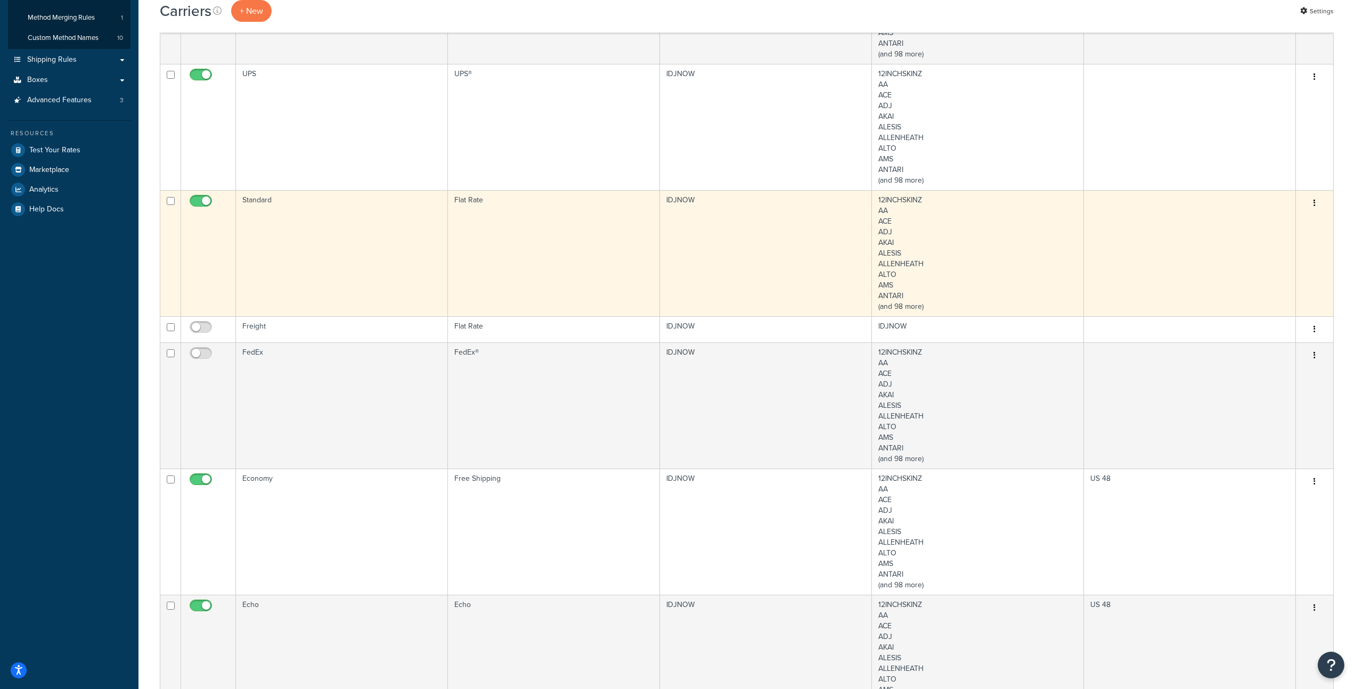
click at [286, 227] on td "Standard" at bounding box center [342, 253] width 212 height 126
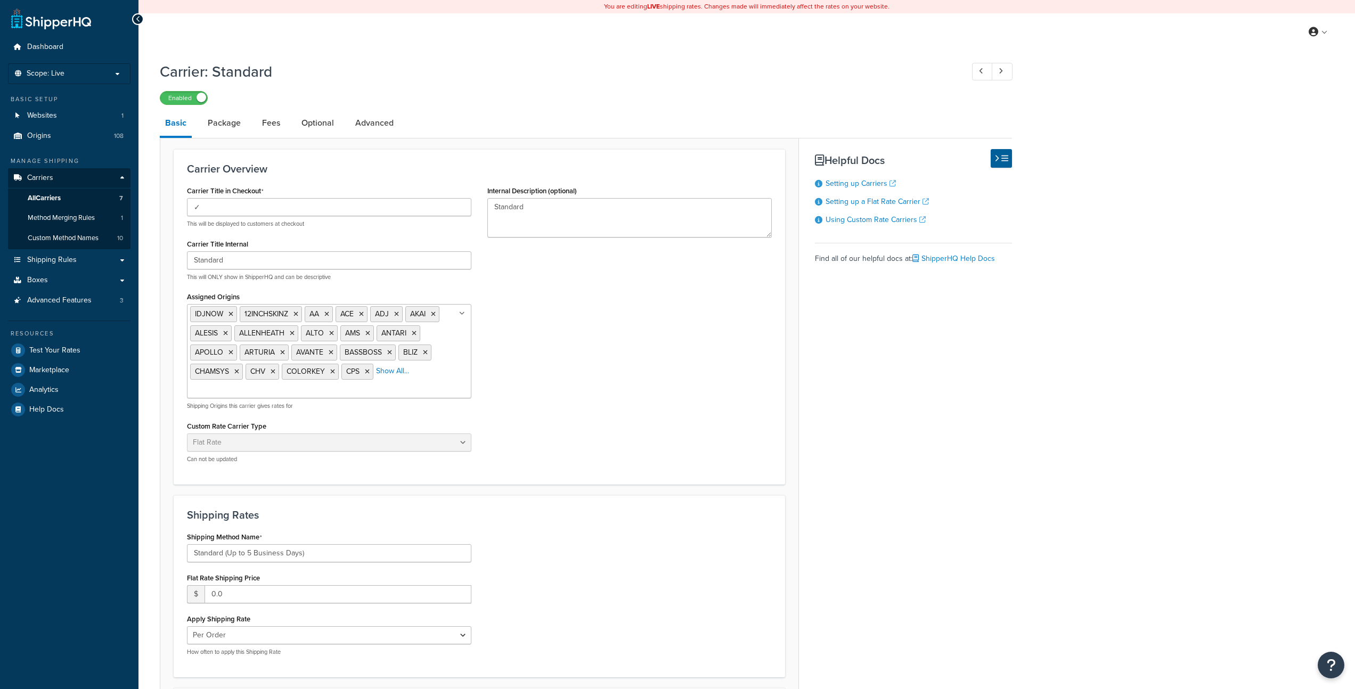
select select "flat"
click at [217, 118] on link "Package" at bounding box center [224, 123] width 44 height 26
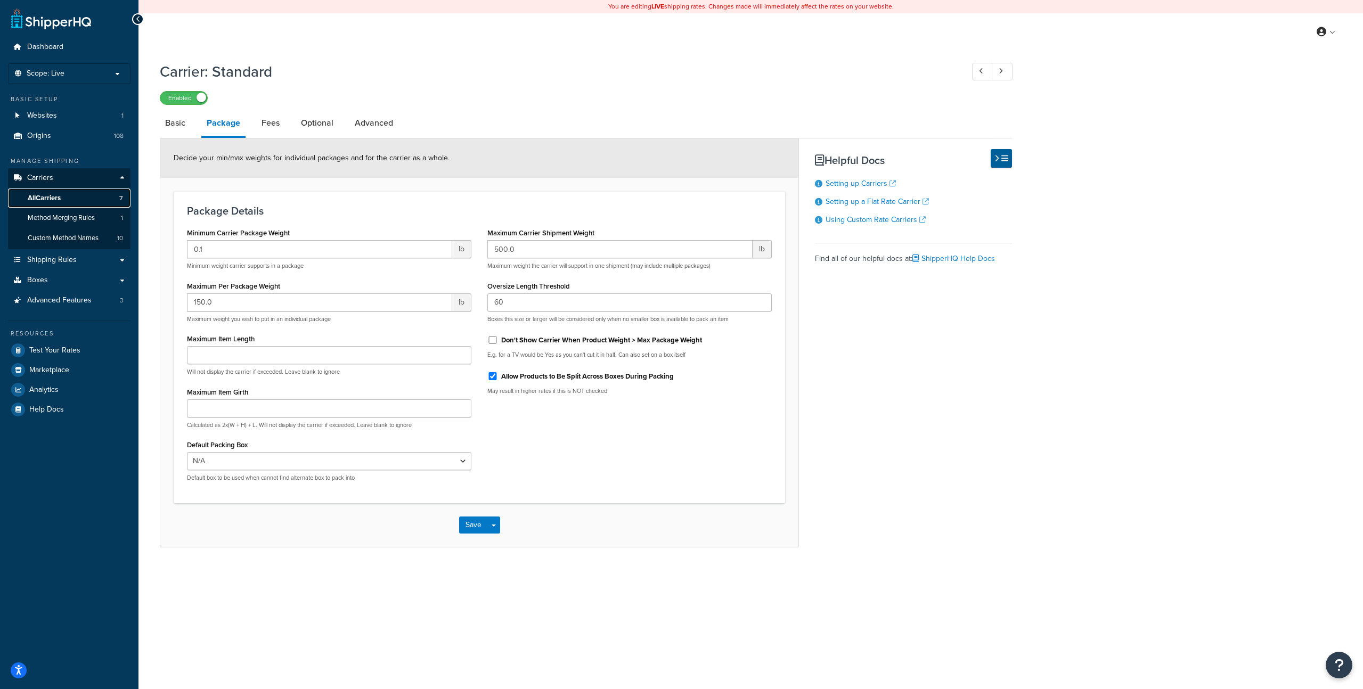
click at [52, 196] on span "All Carriers" at bounding box center [44, 198] width 33 height 9
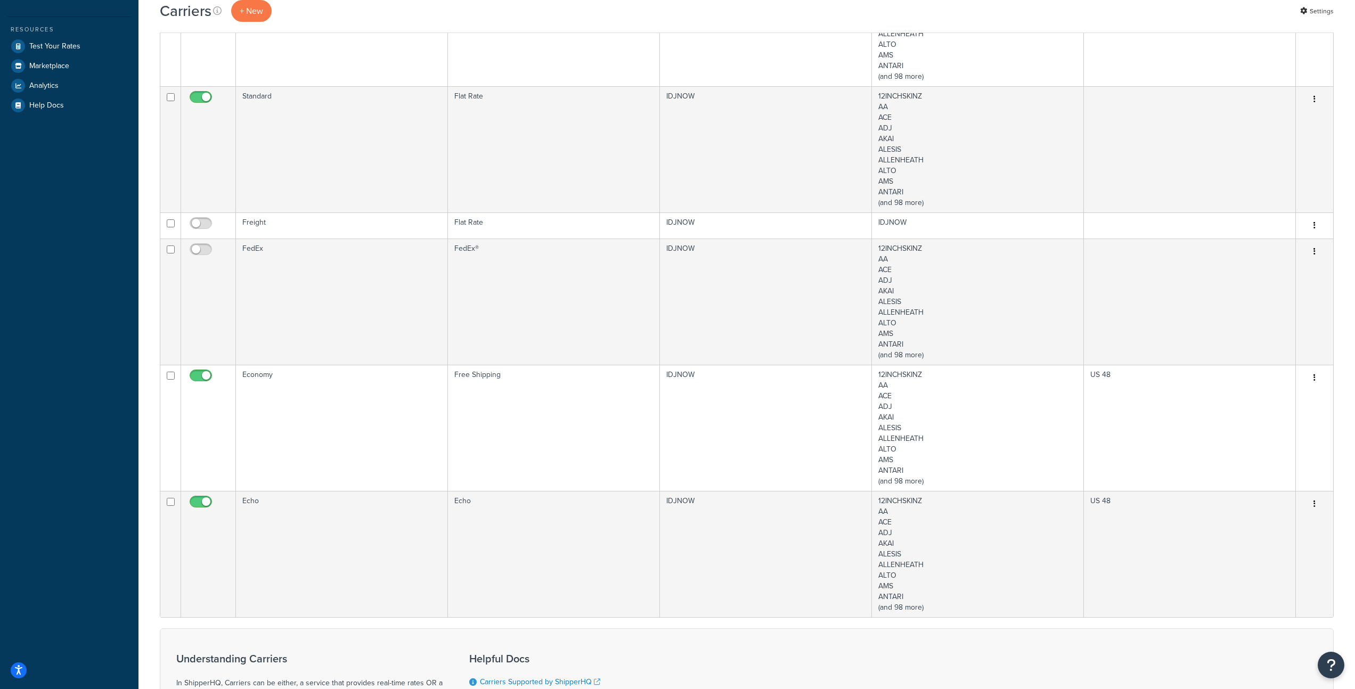
scroll to position [444, 0]
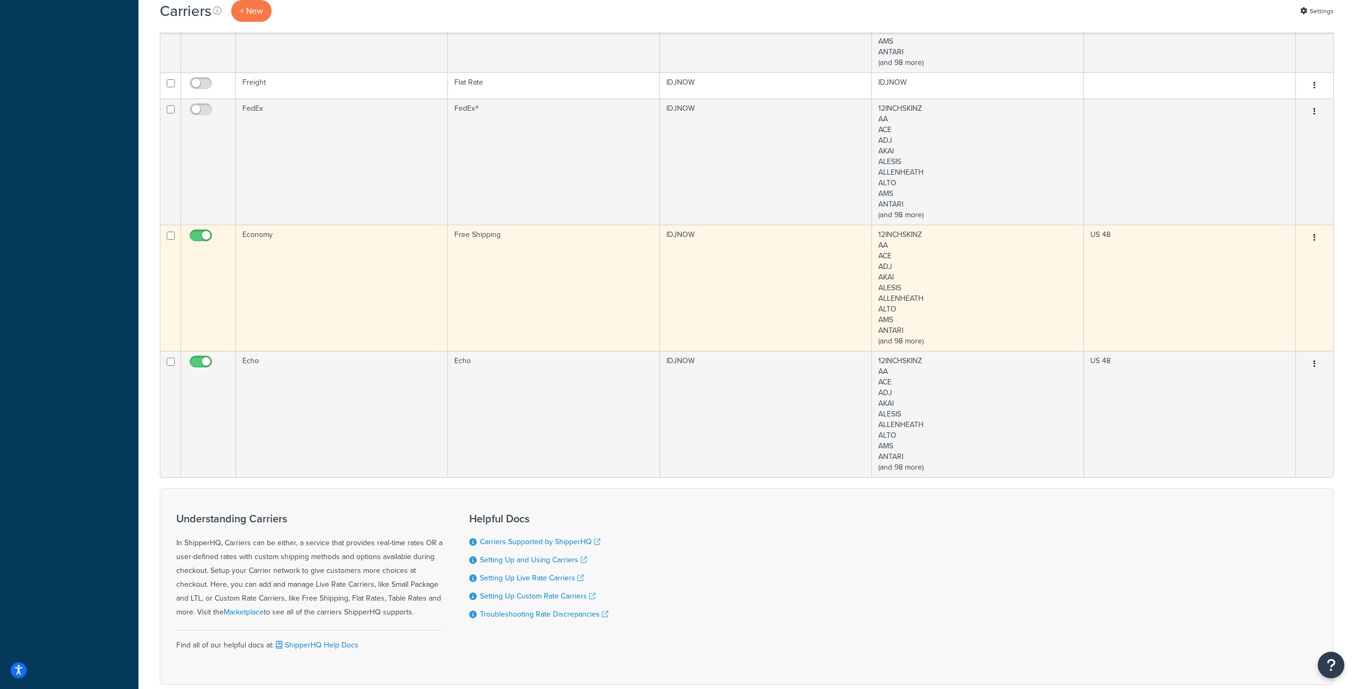
click at [302, 271] on td "Economy" at bounding box center [342, 288] width 212 height 126
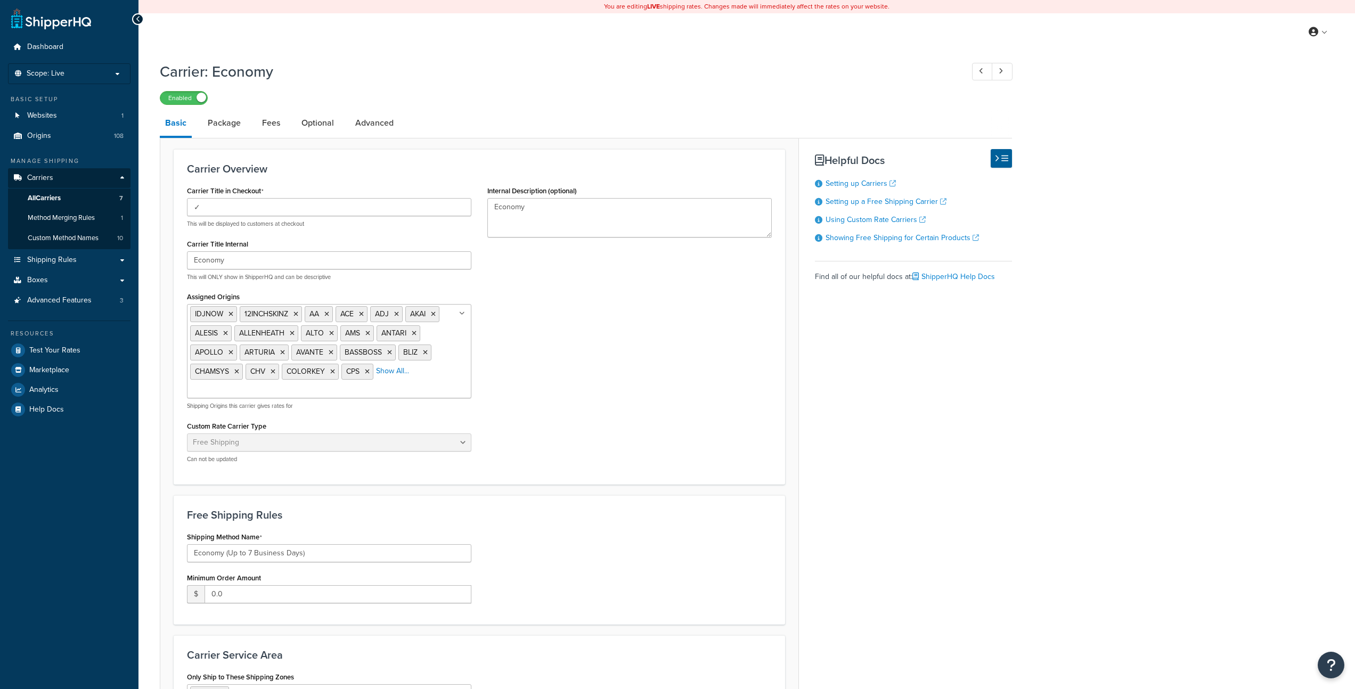
select select "free"
click at [215, 116] on link "Package" at bounding box center [224, 121] width 44 height 26
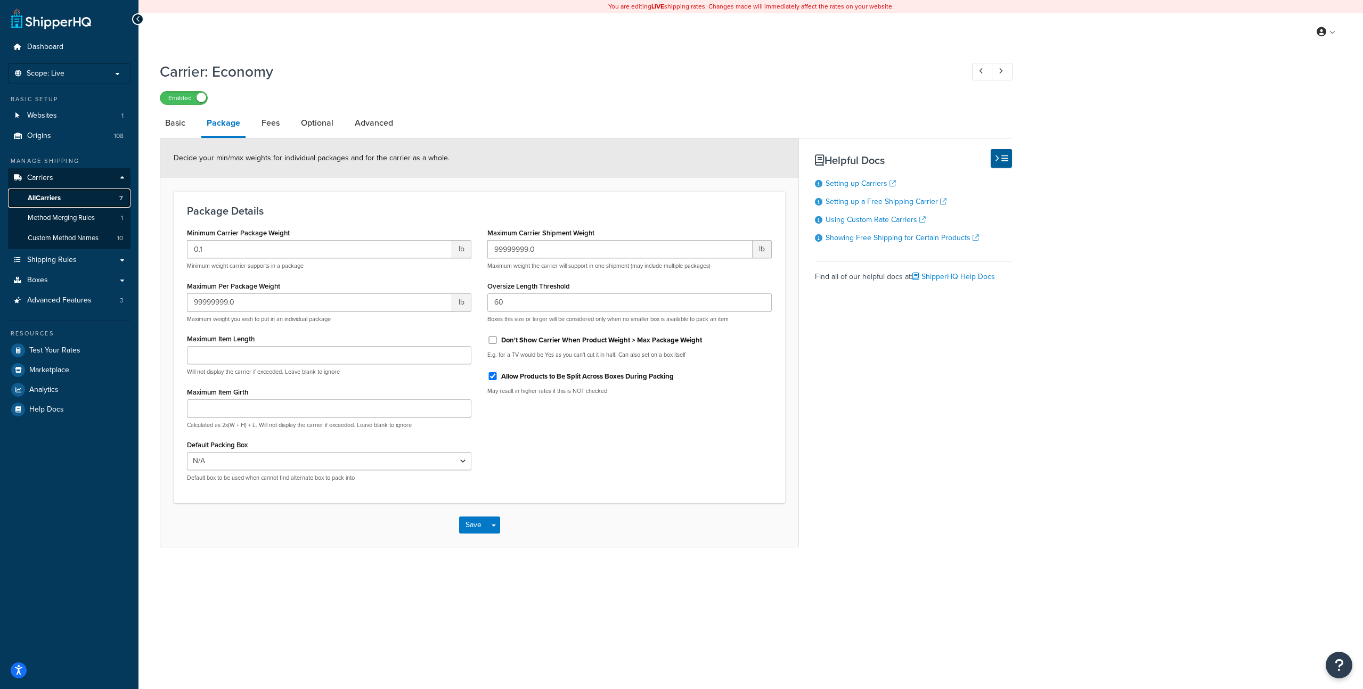
click at [47, 191] on link "All Carriers 7" at bounding box center [69, 199] width 123 height 20
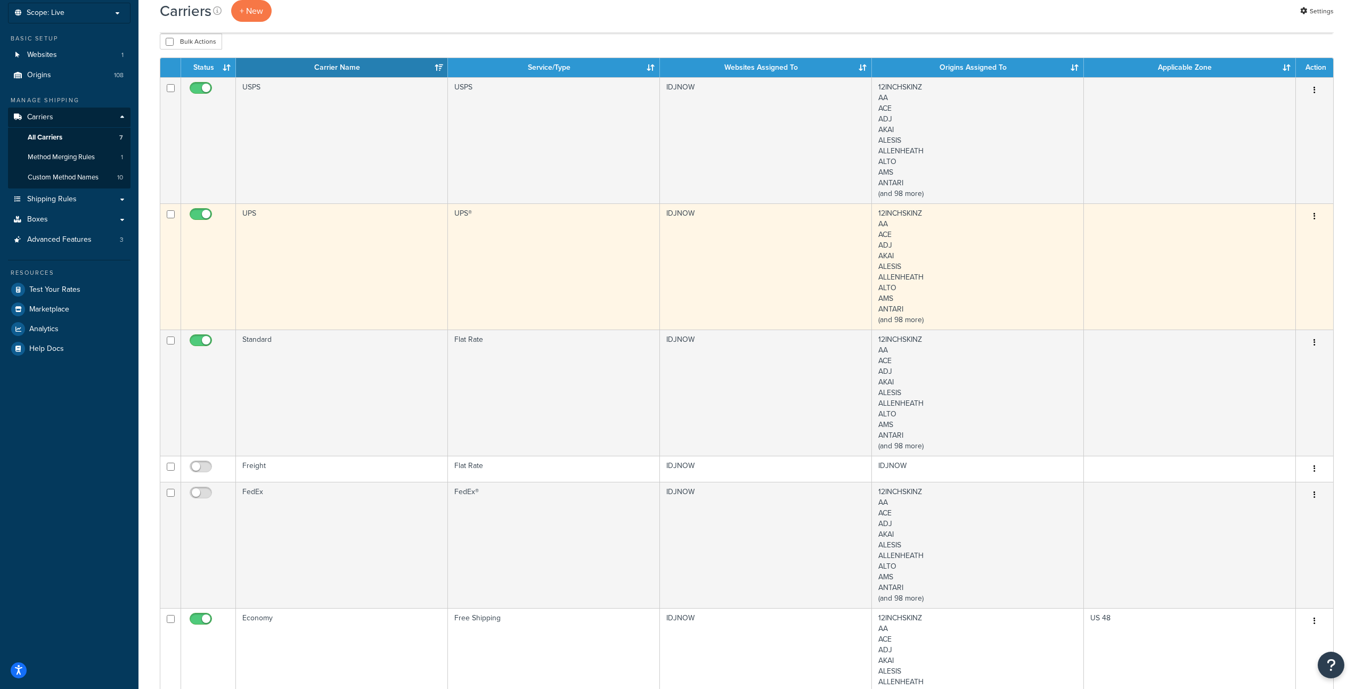
scroll to position [436, 0]
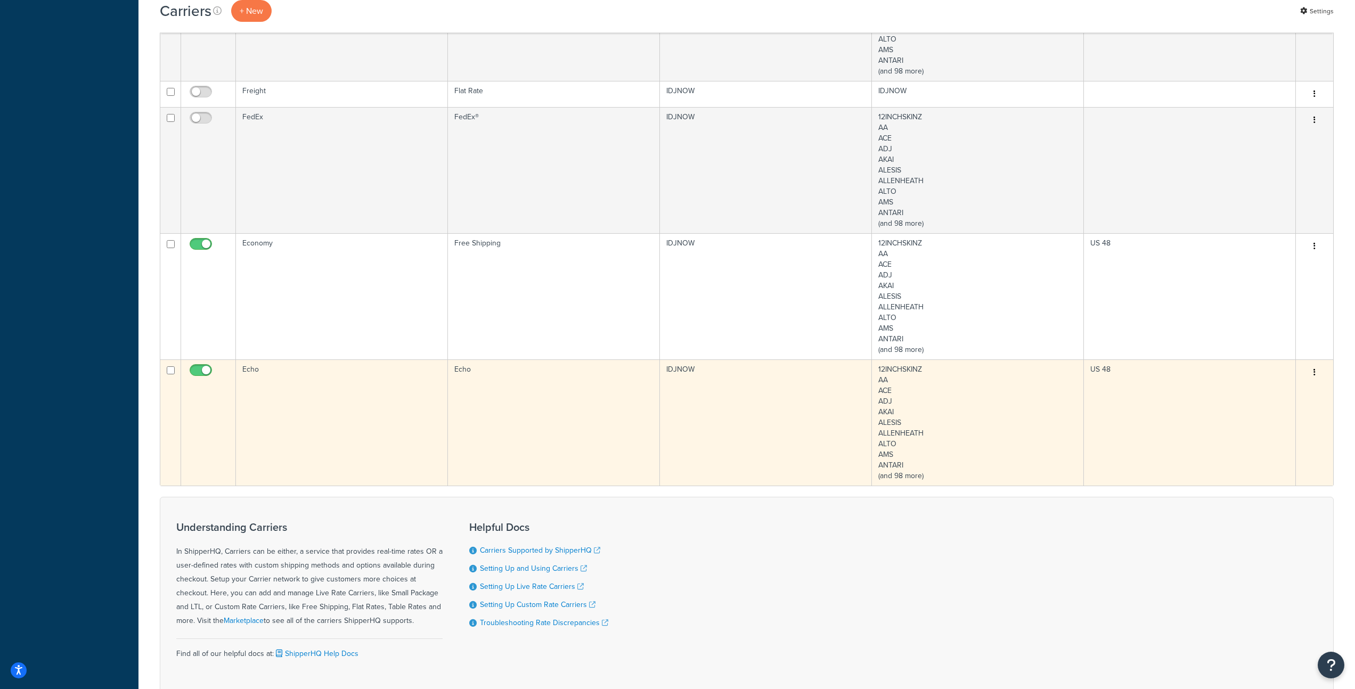
click at [296, 387] on td "Echo" at bounding box center [342, 423] width 212 height 126
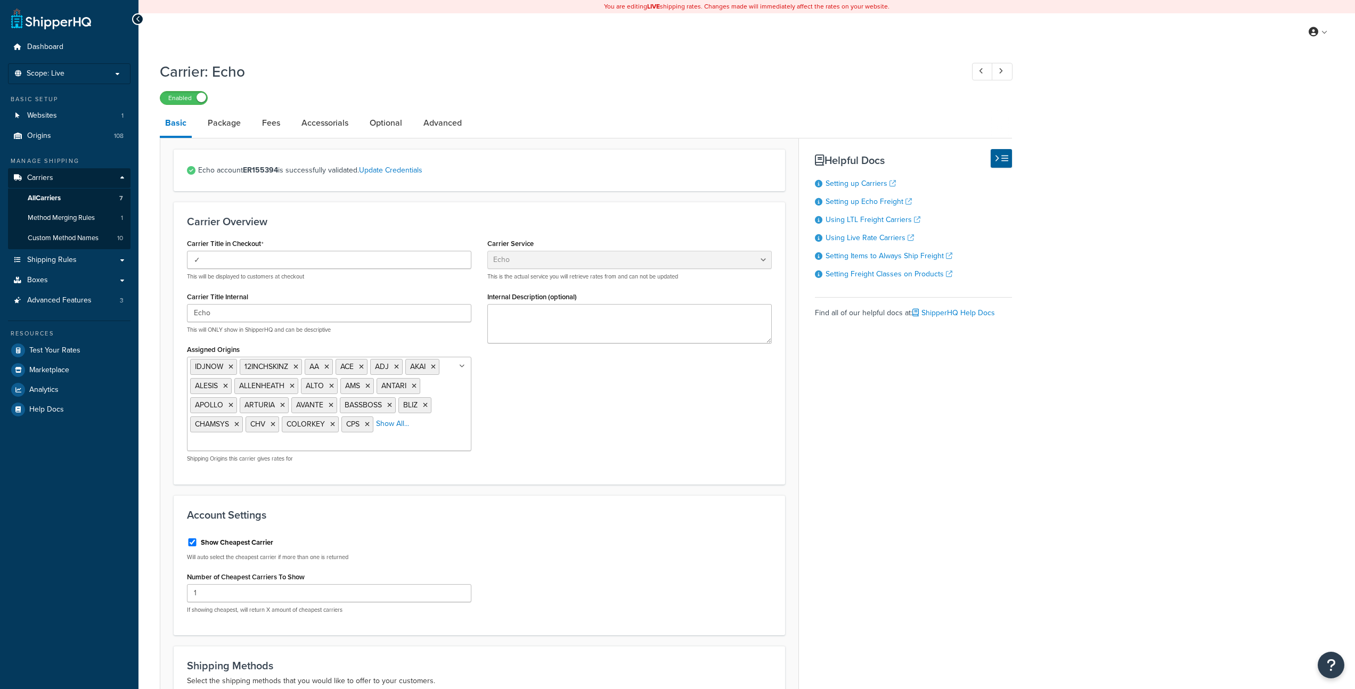
select select "echoFreight"
click at [230, 126] on link "Package" at bounding box center [224, 123] width 44 height 26
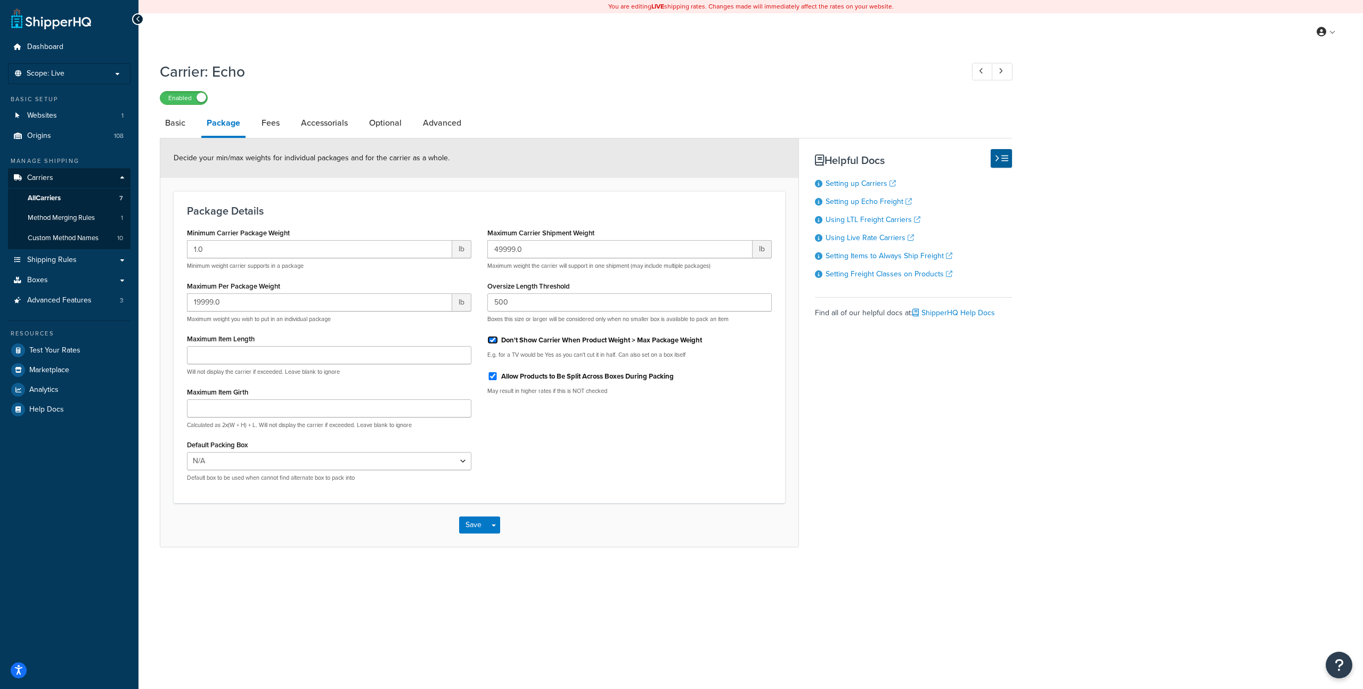
click at [490, 339] on input "Don't Show Carrier When Product Weight > Max Package Weight" at bounding box center [492, 340] width 11 height 8
checkbox input "false"
click at [478, 524] on button "Save" at bounding box center [473, 525] width 29 height 17
